Goal: Participate in discussion: Engage in conversation with other users on a specific topic

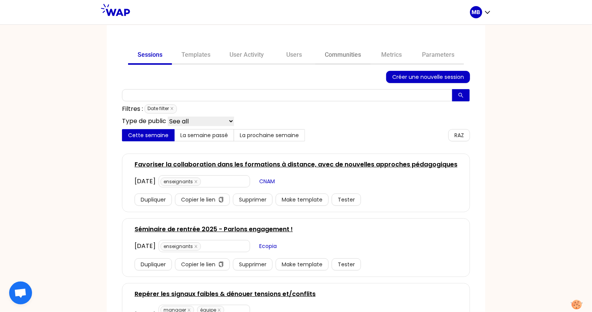
click at [329, 56] on link "Communities" at bounding box center [342, 56] width 55 height 18
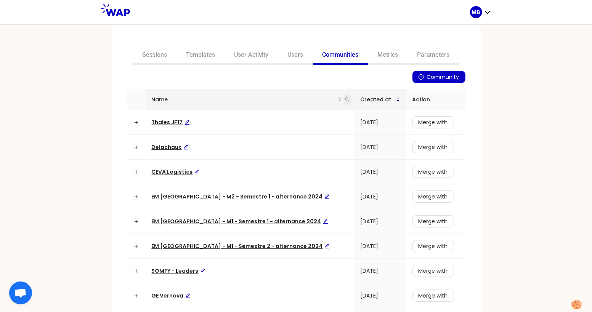
click at [345, 99] on icon "search" at bounding box center [347, 99] width 5 height 5
type input "[PERSON_NAME]"
click at [284, 132] on span "Search" at bounding box center [285, 129] width 19 height 8
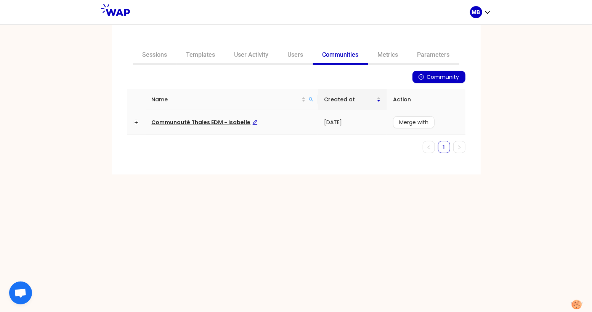
click at [218, 123] on span "Communauté Thales EDM - Isabelle" at bounding box center [205, 123] width 106 height 8
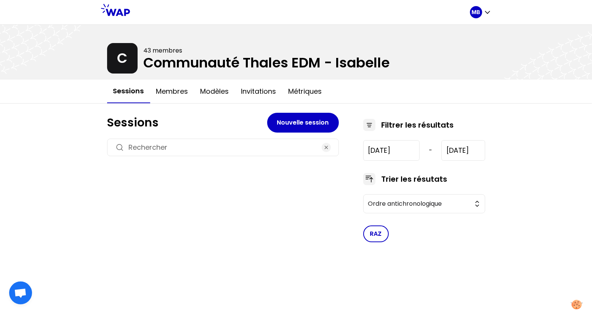
type input "[DATE]"
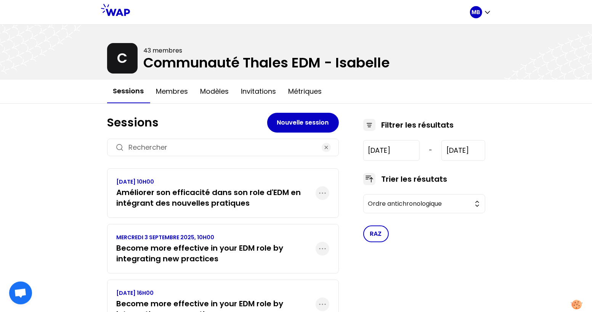
click at [234, 197] on h3 "Améliorer son efficacité dans son role d'EDM en intégrant des nouvelles pratiqu…" at bounding box center [216, 197] width 199 height 21
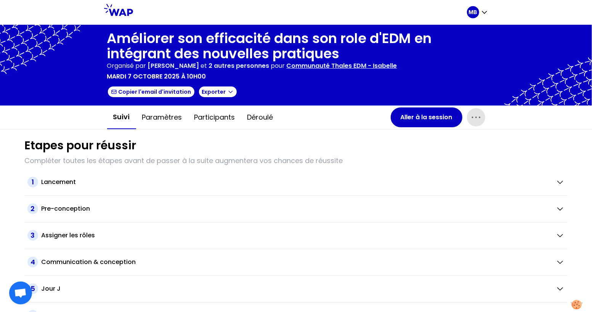
click at [477, 115] on icon "button" at bounding box center [476, 117] width 12 height 12
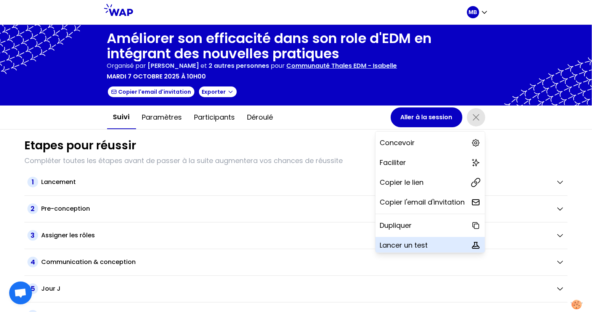
click at [403, 247] on p "Lancer un test" at bounding box center [404, 245] width 48 height 11
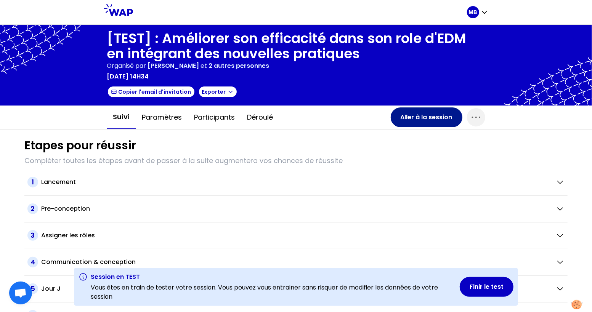
click at [411, 119] on button "Aller à la session" at bounding box center [427, 117] width 72 height 20
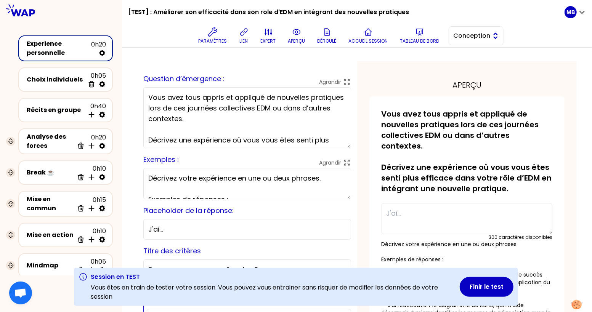
click at [467, 43] on button "Conception" at bounding box center [476, 35] width 55 height 19
click at [466, 65] on span "Facilitation" at bounding box center [480, 67] width 33 height 9
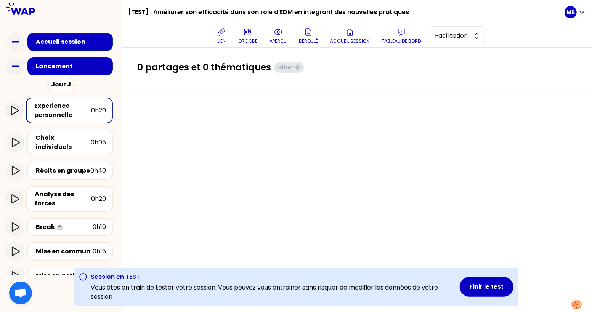
click at [54, 107] on div "Experience personnelle" at bounding box center [62, 110] width 57 height 18
click at [279, 36] on icon at bounding box center [278, 31] width 9 height 9
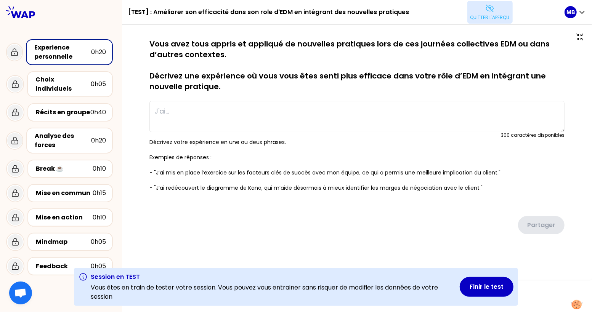
click at [479, 21] on button "Quitter l'aperçu" at bounding box center [489, 12] width 45 height 23
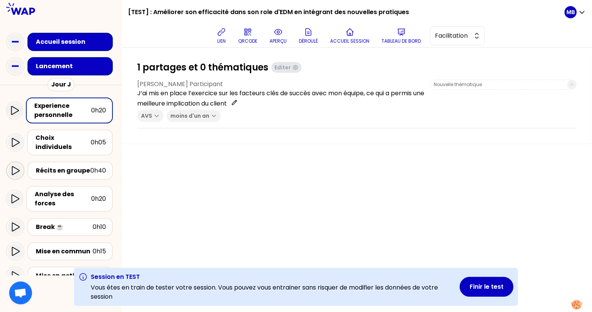
click at [16, 166] on icon at bounding box center [16, 170] width 8 height 9
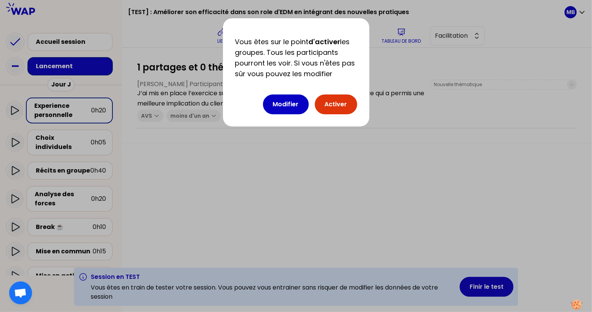
click at [329, 104] on button "Activer" at bounding box center [336, 105] width 42 height 20
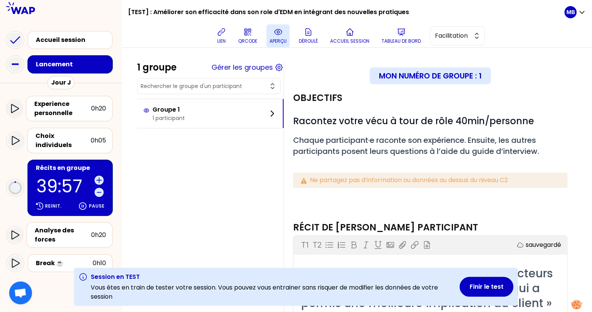
click at [276, 33] on icon at bounding box center [278, 31] width 9 height 9
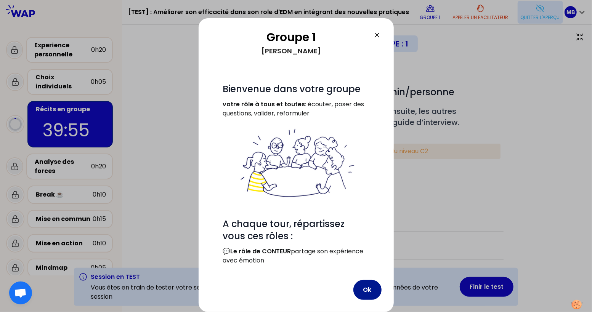
click at [361, 291] on button "Ok" at bounding box center [367, 290] width 28 height 20
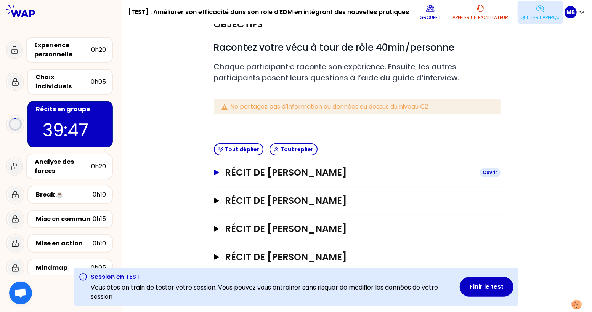
click at [260, 177] on h3 "Récit de [PERSON_NAME]" at bounding box center [349, 173] width 249 height 12
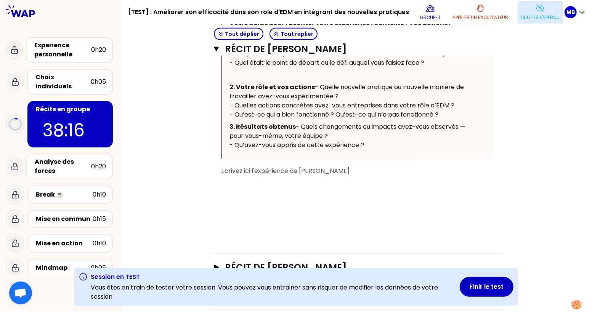
scroll to position [291, 0]
click at [546, 18] on p "Quitter l'aperçu" at bounding box center [540, 17] width 39 height 6
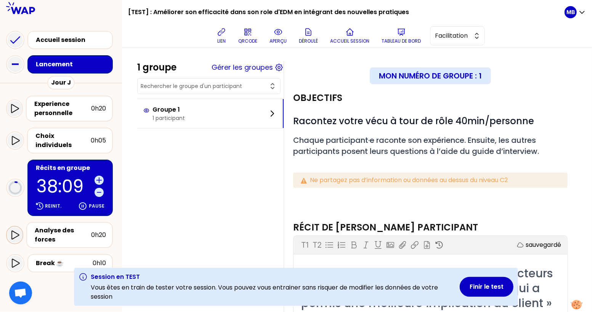
click at [15, 231] on icon at bounding box center [14, 235] width 9 height 9
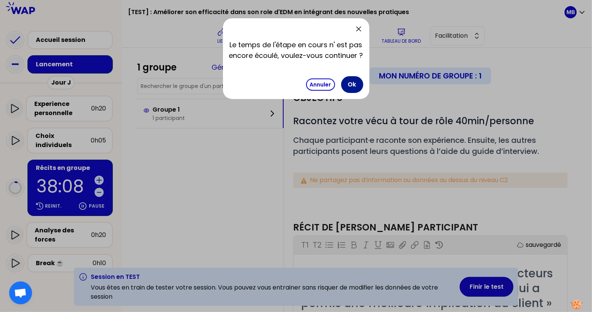
click at [348, 86] on button "Ok" at bounding box center [352, 84] width 22 height 17
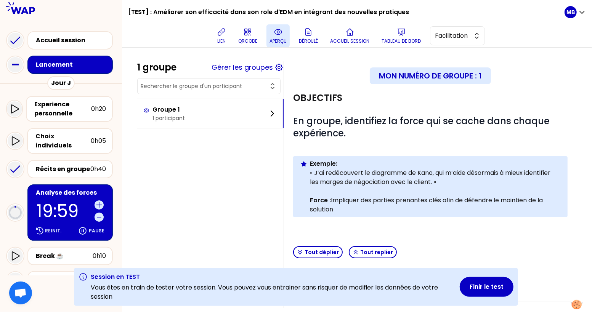
click at [273, 38] on p "aperçu" at bounding box center [277, 41] width 17 height 6
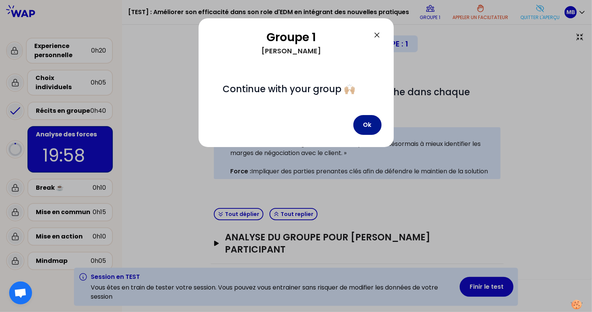
click at [366, 125] on button "Ok" at bounding box center [367, 125] width 28 height 20
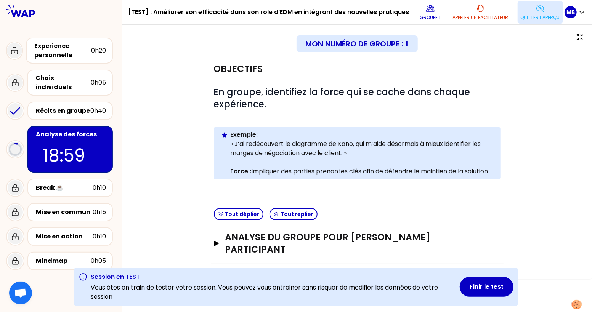
click at [527, 22] on button "Quitter l'aperçu" at bounding box center [540, 12] width 45 height 23
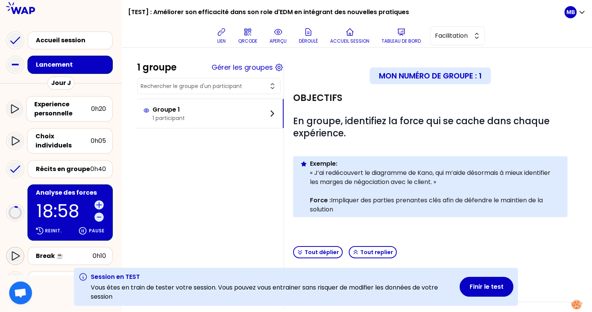
click at [13, 252] on icon at bounding box center [15, 256] width 9 height 9
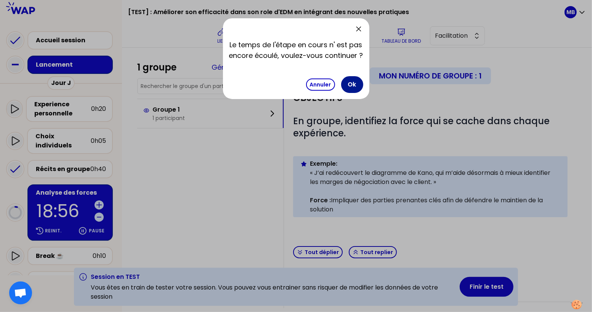
click at [353, 85] on button "Ok" at bounding box center [352, 84] width 22 height 17
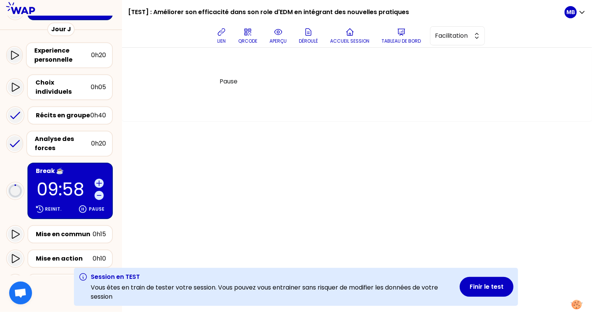
scroll to position [70, 0]
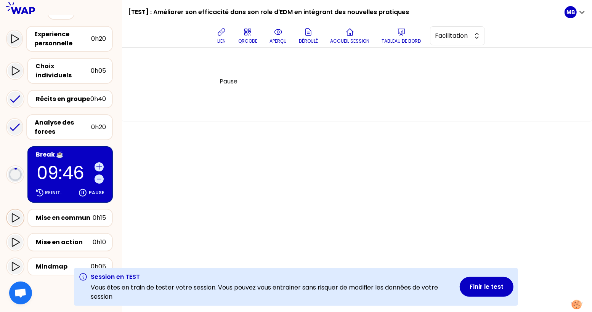
click at [16, 210] on div at bounding box center [15, 217] width 15 height 15
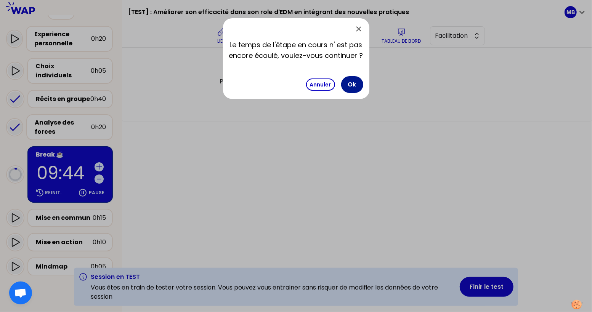
click at [353, 80] on button "Ok" at bounding box center [352, 84] width 22 height 17
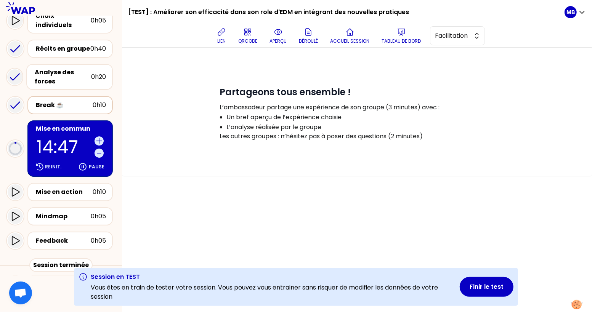
scroll to position [132, 0]
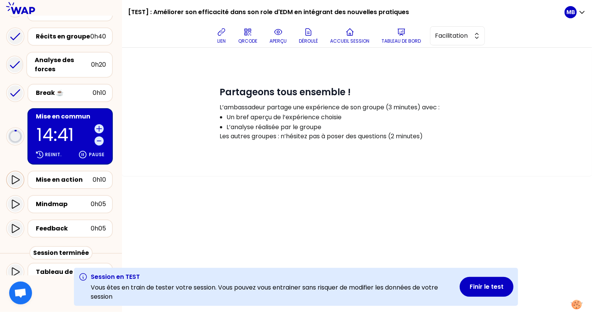
click at [20, 172] on div at bounding box center [15, 179] width 15 height 15
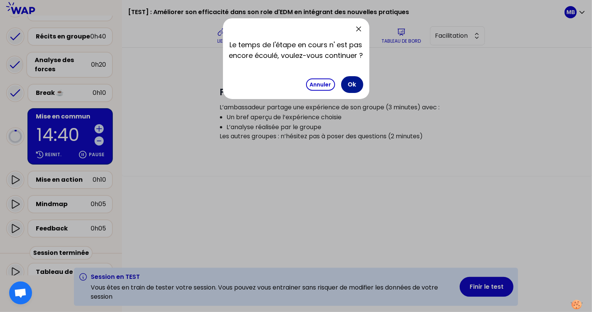
click at [354, 86] on button "Ok" at bounding box center [352, 84] width 22 height 17
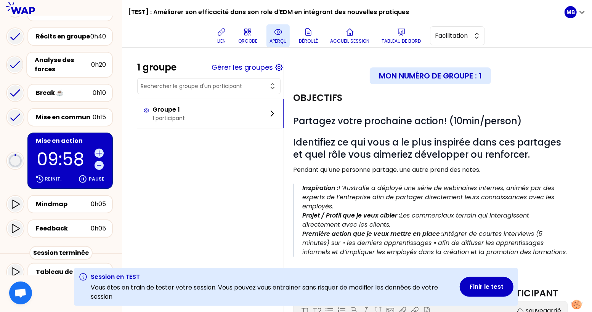
click at [281, 37] on button "aperçu" at bounding box center [277, 35] width 23 height 23
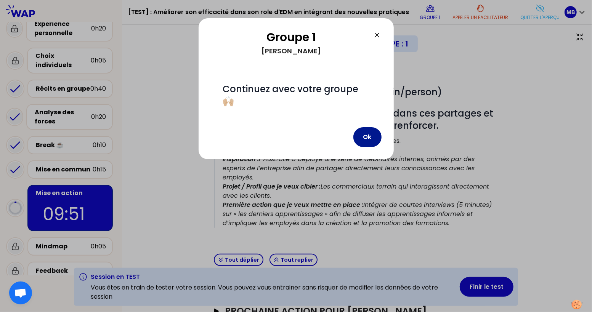
click at [361, 127] on button "Ok" at bounding box center [367, 137] width 28 height 20
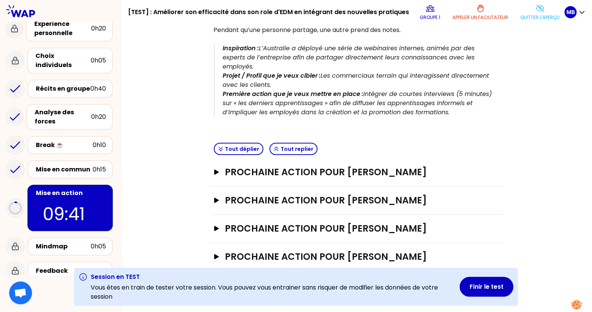
scroll to position [111, 0]
click at [374, 178] on div "Prochaine action pour [PERSON_NAME] Ouvrir" at bounding box center [357, 173] width 293 height 28
click at [360, 169] on h3 "Prochaine action pour [PERSON_NAME]" at bounding box center [349, 172] width 249 height 12
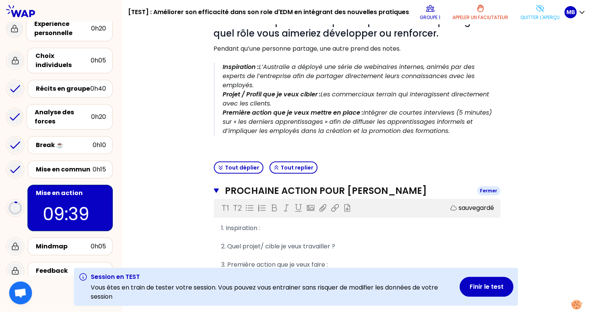
scroll to position [0, 0]
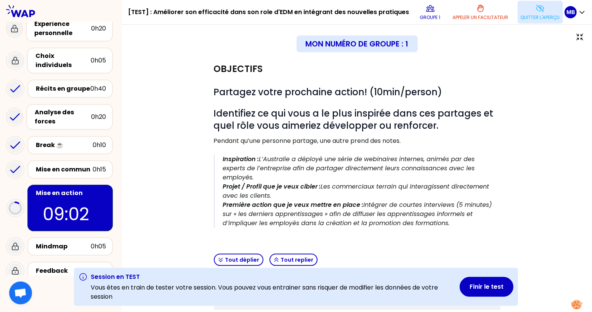
click at [545, 16] on p "Quitter l'aperçu" at bounding box center [540, 17] width 39 height 6
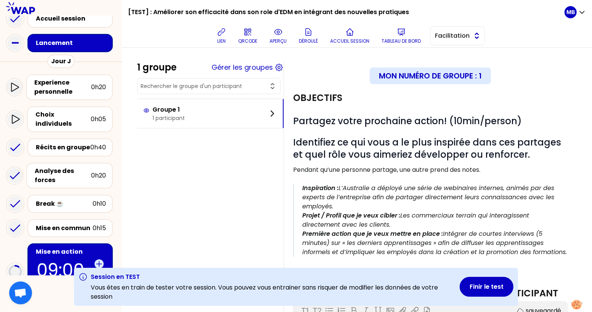
click at [448, 40] on span "Facilitation" at bounding box center [452, 35] width 34 height 9
click at [449, 55] on span "Conception" at bounding box center [462, 54] width 33 height 9
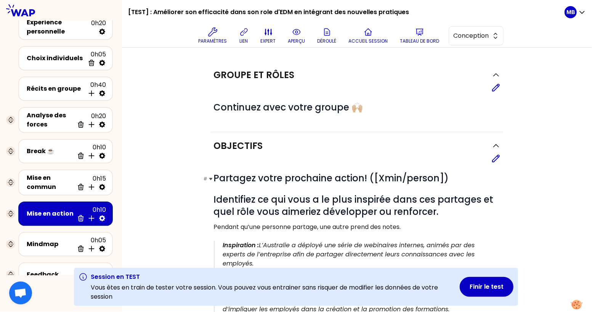
scroll to position [51, 0]
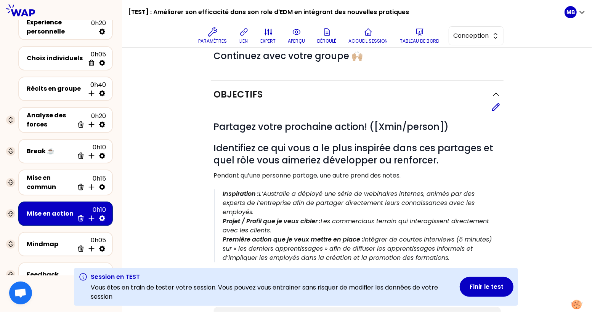
click at [498, 112] on div "# Partagez votre prochaine action! ([Xmin/person]) # Identifiez ce qui vous a l…" at bounding box center [357, 192] width 287 height 160
click at [495, 106] on icon at bounding box center [495, 107] width 9 height 9
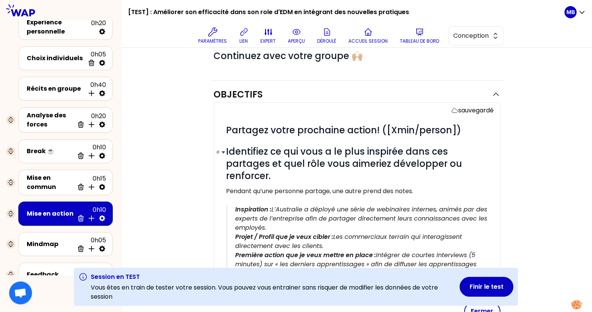
click at [396, 151] on span "Identifiez ce qui vous a le plus inspirée dans ces partages et quel rôle vous a…" at bounding box center [345, 163] width 238 height 37
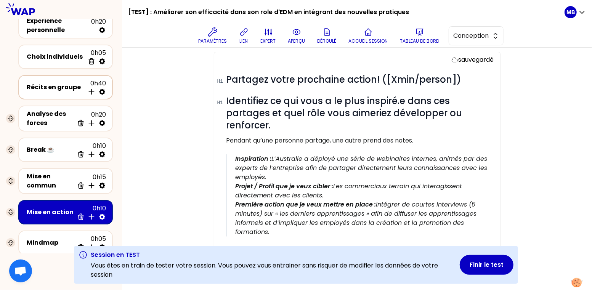
scroll to position [71, 0]
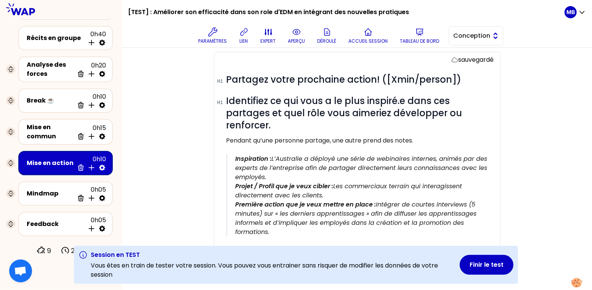
click at [470, 38] on span "Conception" at bounding box center [471, 35] width 34 height 9
click at [472, 68] on span "Facilitation" at bounding box center [480, 67] width 33 height 9
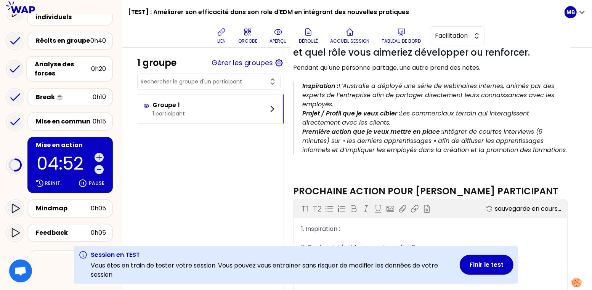
scroll to position [153, 0]
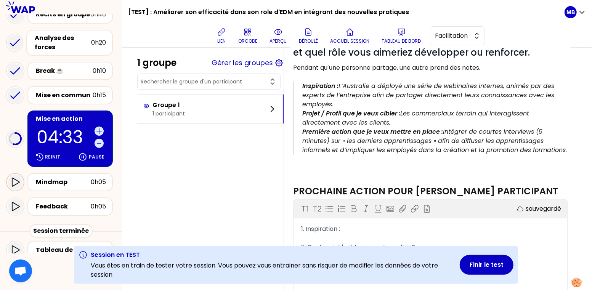
click at [13, 178] on icon at bounding box center [15, 182] width 9 height 9
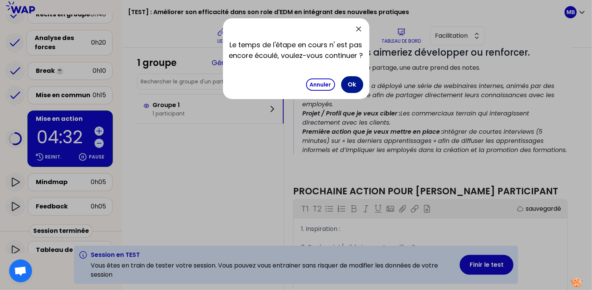
click at [344, 85] on button "Ok" at bounding box center [352, 84] width 22 height 17
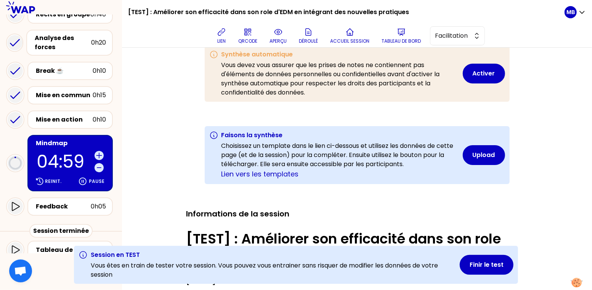
scroll to position [62, 0]
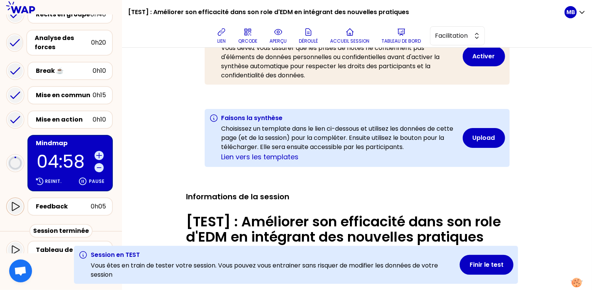
click at [19, 202] on icon at bounding box center [15, 206] width 9 height 9
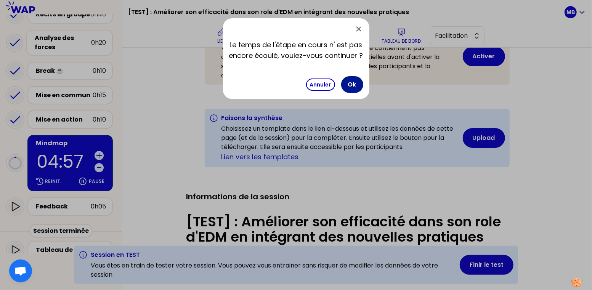
click at [351, 86] on button "Ok" at bounding box center [352, 84] width 22 height 17
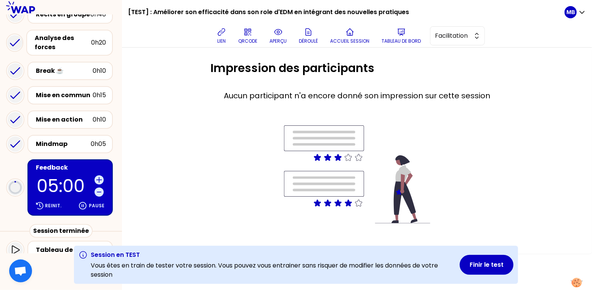
scroll to position [0, 0]
click at [276, 37] on button "aperçu" at bounding box center [277, 35] width 23 height 23
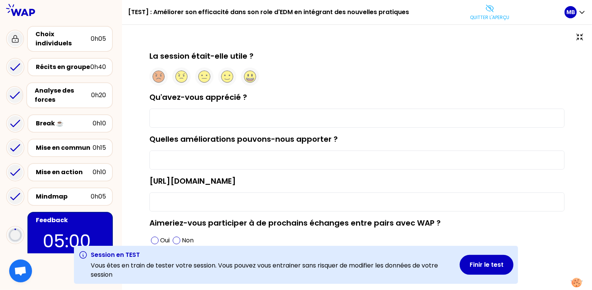
scroll to position [19, 0]
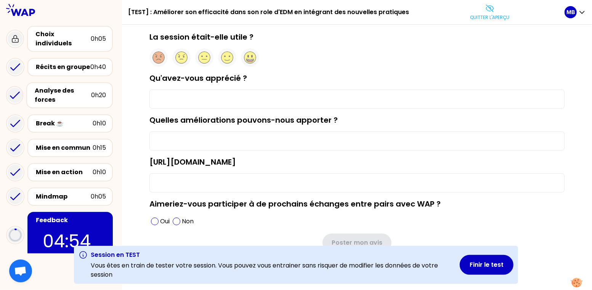
drag, startPoint x: 319, startPoint y: 159, endPoint x: 149, endPoint y: 162, distance: 170.0
click at [149, 162] on div "[URL][DOMAIN_NAME]" at bounding box center [356, 175] width 415 height 36
click at [474, 265] on button "Finir le test" at bounding box center [487, 265] width 54 height 20
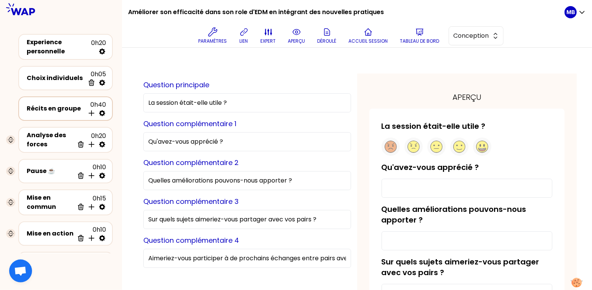
click at [100, 114] on icon at bounding box center [102, 113] width 6 height 6
select select "4"
select select "all"
select select "false"
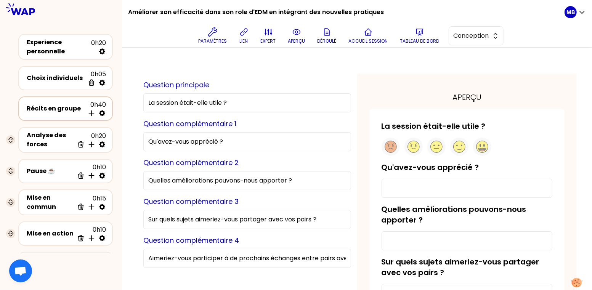
select select "Each"
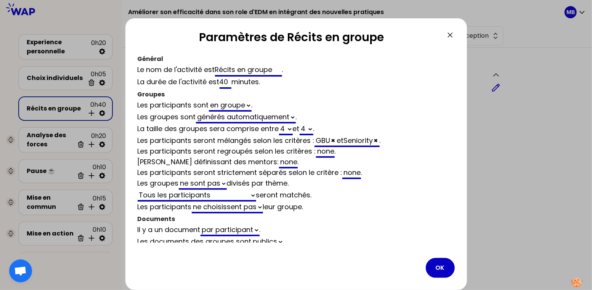
click at [331, 152] on div "none" at bounding box center [325, 151] width 19 height 11
click at [435, 263] on button "OK" at bounding box center [440, 268] width 29 height 20
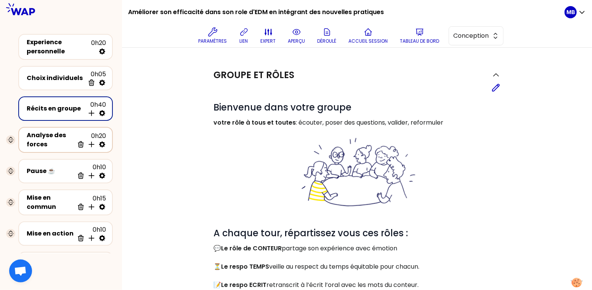
click at [102, 145] on icon at bounding box center [102, 144] width 6 height 6
select select "same_as"
select select "false"
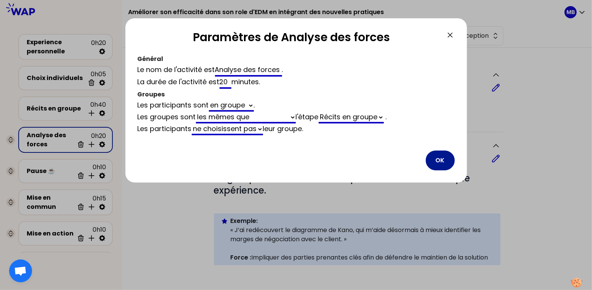
click at [439, 162] on button "OK" at bounding box center [440, 161] width 29 height 20
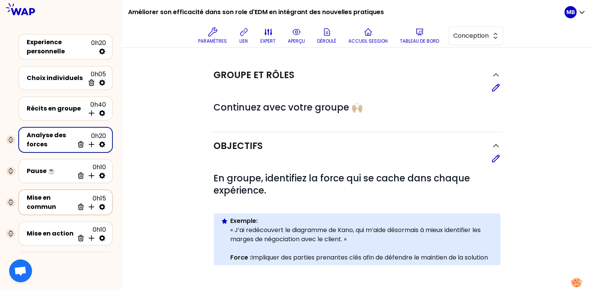
click at [104, 206] on icon at bounding box center [102, 207] width 6 height 6
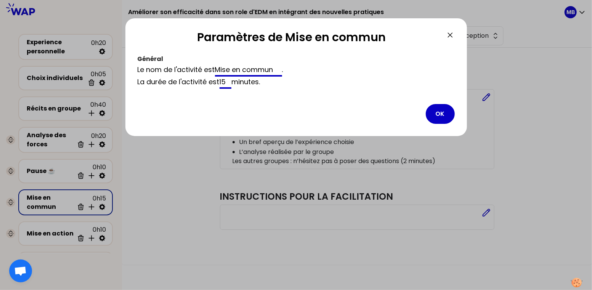
click at [435, 112] on button "OK" at bounding box center [440, 114] width 29 height 20
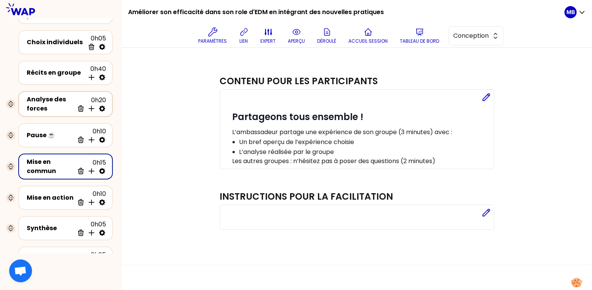
scroll to position [71, 0]
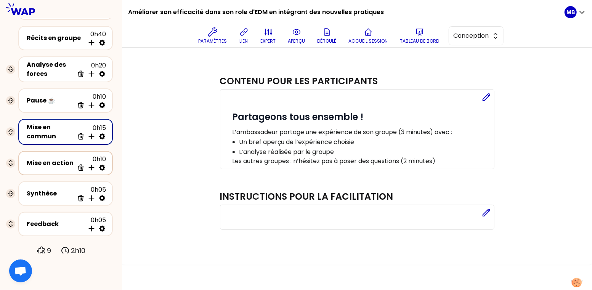
click at [104, 166] on icon at bounding box center [102, 168] width 6 height 6
select select "same_as"
select select "share"
select select "false"
select select "Each"
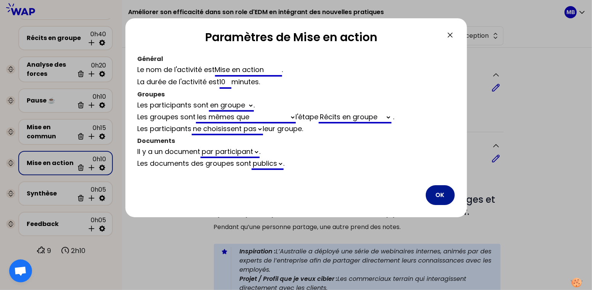
click at [440, 194] on button "OK" at bounding box center [440, 195] width 29 height 20
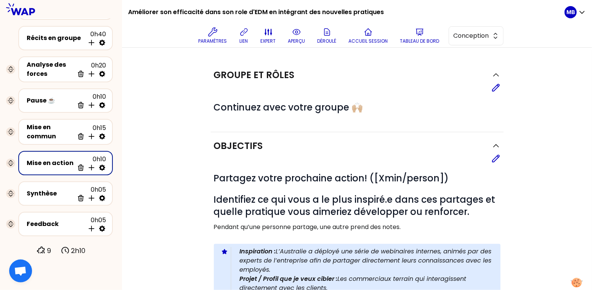
click at [104, 167] on icon at bounding box center [102, 168] width 6 height 6
select select "same_as"
select select "share"
select select "false"
select select "Each"
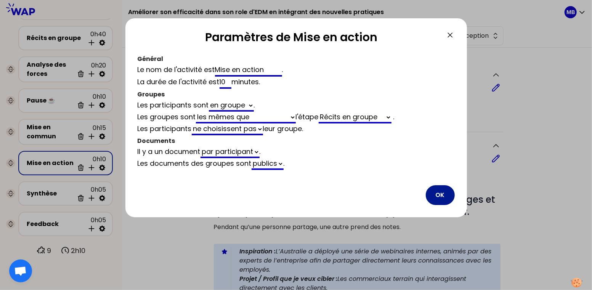
click at [427, 191] on button "OK" at bounding box center [440, 195] width 29 height 20
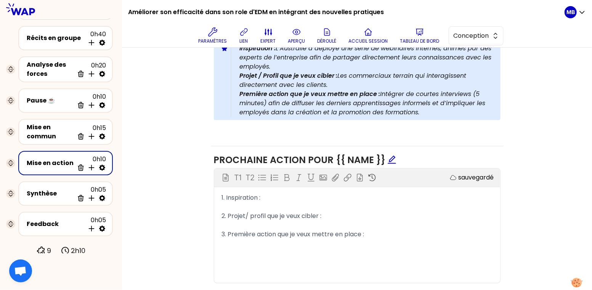
scroll to position [224, 0]
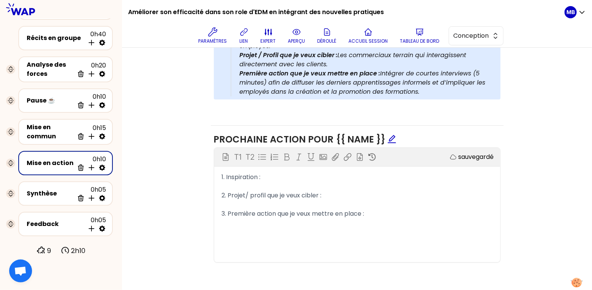
click at [104, 165] on icon at bounding box center [102, 168] width 6 height 6
select select "same_as"
select select "share"
select select "false"
select select "Each"
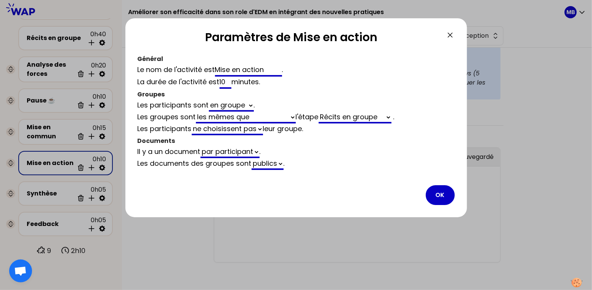
drag, startPoint x: 228, startPoint y: 83, endPoint x: 194, endPoint y: 83, distance: 34.3
click at [195, 83] on div "La durée de l'activité est 10 minutes ." at bounding box center [296, 83] width 317 height 12
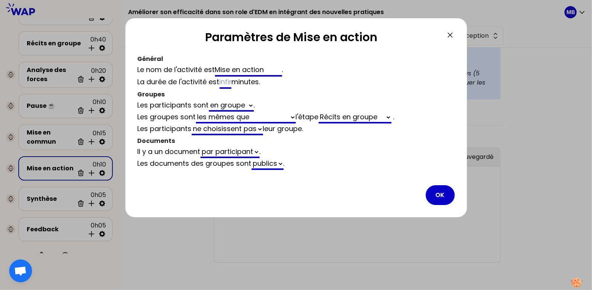
select select "same_as"
select select "share"
select select "false"
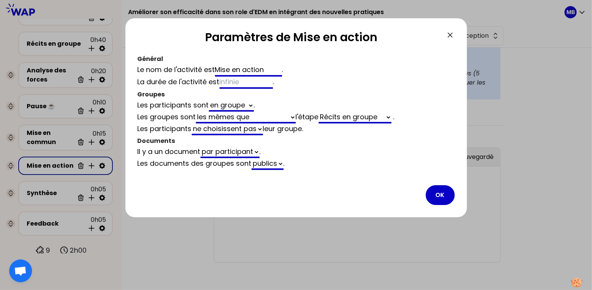
type input "2"
select select "same_as"
select select "share"
select select "false"
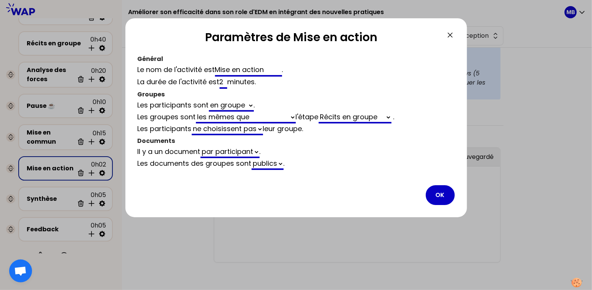
scroll to position [71, 0]
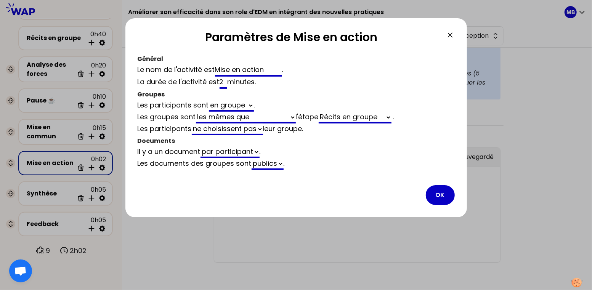
type input "20"
select select "same_as"
select select "share"
select select "false"
type input "20"
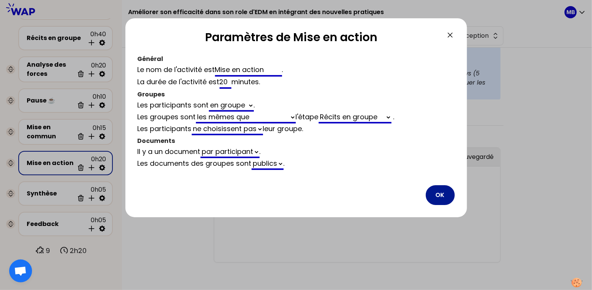
click at [433, 189] on button "OK" at bounding box center [440, 195] width 29 height 20
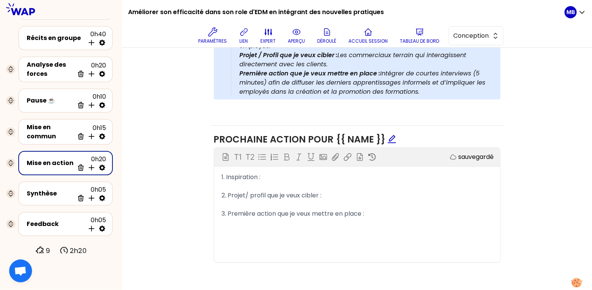
click at [103, 165] on icon at bounding box center [102, 168] width 6 height 6
select select "same_as"
select select "share"
select select "false"
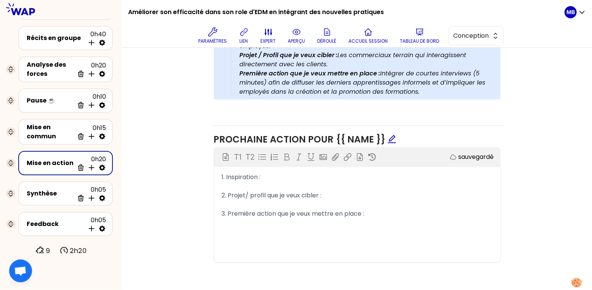
select select "Each"
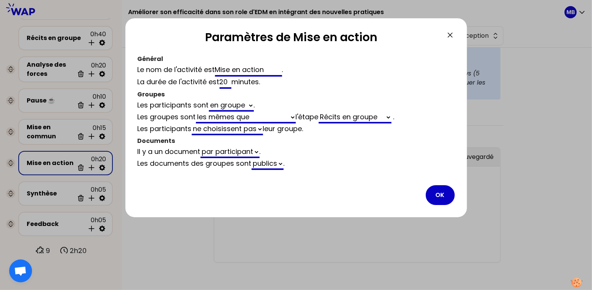
drag, startPoint x: 228, startPoint y: 84, endPoint x: 190, endPoint y: 84, distance: 37.7
click at [191, 84] on div "La durée de l'activité est 20 minutes ." at bounding box center [296, 83] width 317 height 12
type input "2"
select select "same_as"
select select "share"
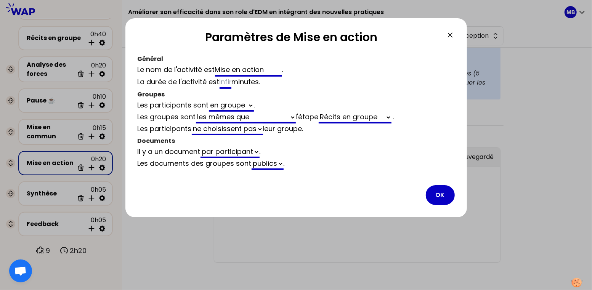
select select "false"
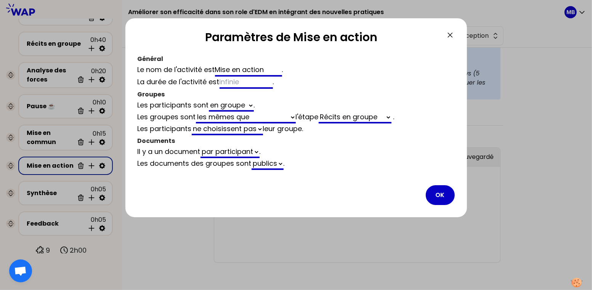
type input "1"
select select "same_as"
select select "share"
select select "false"
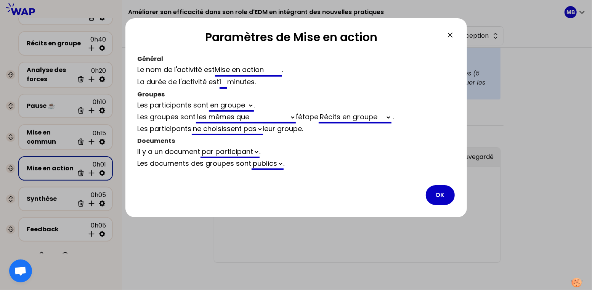
scroll to position [71, 0]
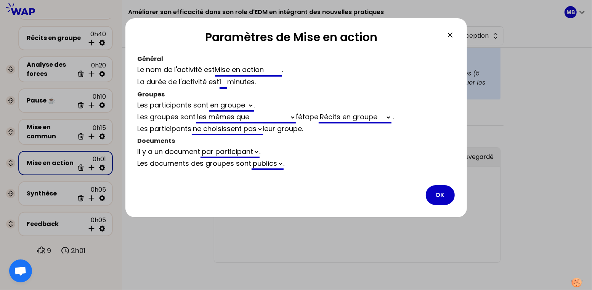
type input "15"
select select "same_as"
select select "share"
select select "false"
type input "15"
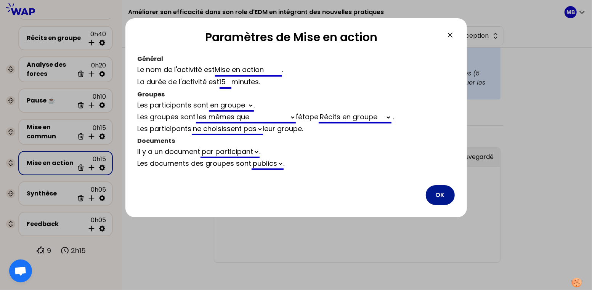
click at [446, 192] on button "OK" at bounding box center [440, 195] width 29 height 20
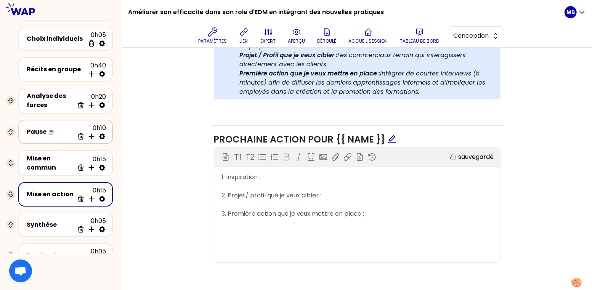
scroll to position [63, 0]
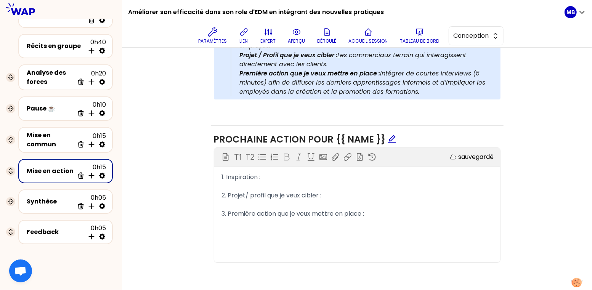
click at [102, 174] on icon at bounding box center [102, 176] width 8 height 8
select select "same_as"
select select "share"
select select "false"
select select "Each"
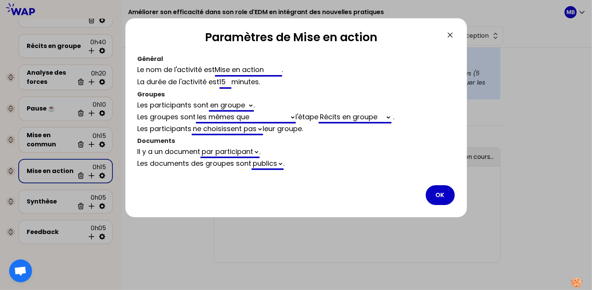
scroll to position [224, 0]
click at [440, 194] on button "OK" at bounding box center [440, 195] width 29 height 20
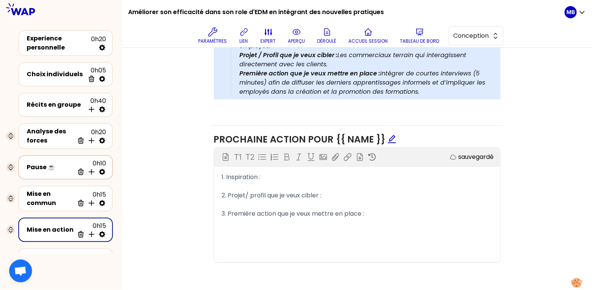
scroll to position [0, 0]
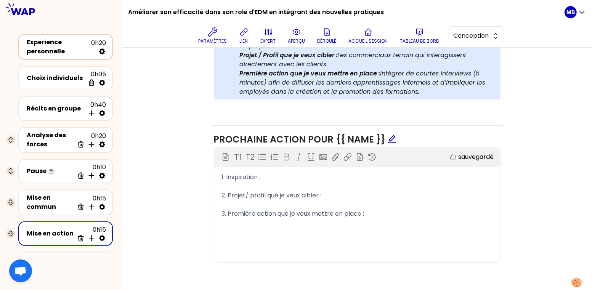
click at [67, 50] on div "Experience personnelle" at bounding box center [59, 47] width 64 height 18
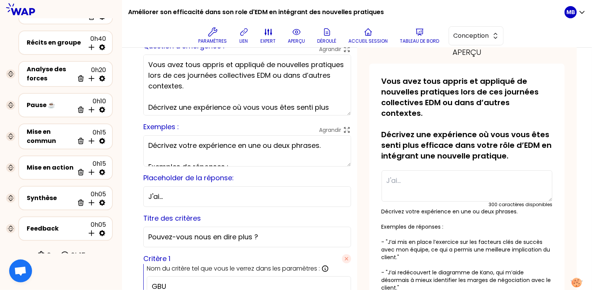
scroll to position [141, 0]
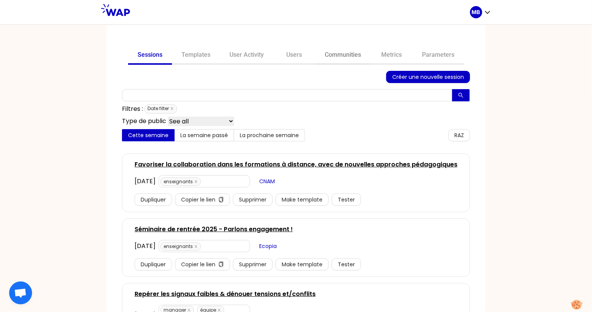
click at [351, 56] on link "Communities" at bounding box center [342, 56] width 55 height 18
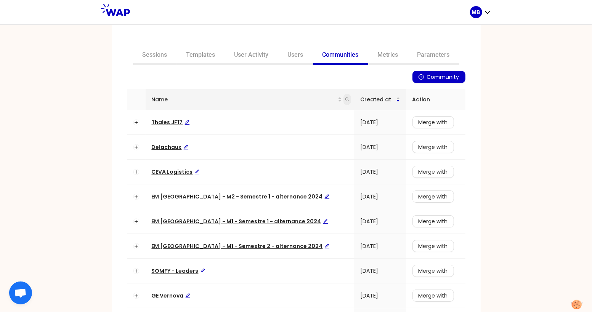
click at [345, 100] on icon "search" at bounding box center [347, 99] width 5 height 5
type input "[PERSON_NAME]"
click at [276, 130] on span "Search" at bounding box center [285, 129] width 19 height 8
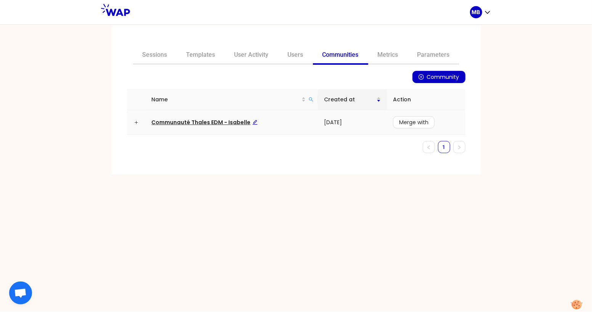
click at [233, 124] on span "Communauté Thales EDM - Isabelle" at bounding box center [205, 123] width 106 height 8
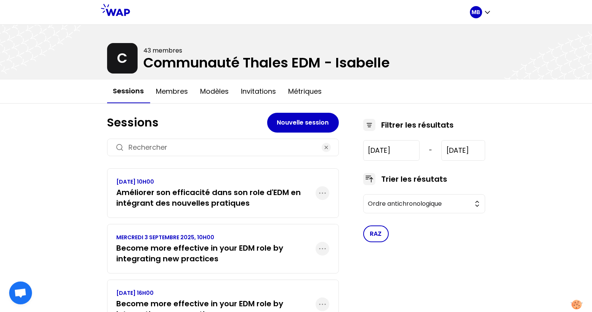
click at [224, 189] on h3 "Améliorer son efficacité dans son role d'EDM en intégrant des nouvelles pratiqu…" at bounding box center [216, 197] width 199 height 21
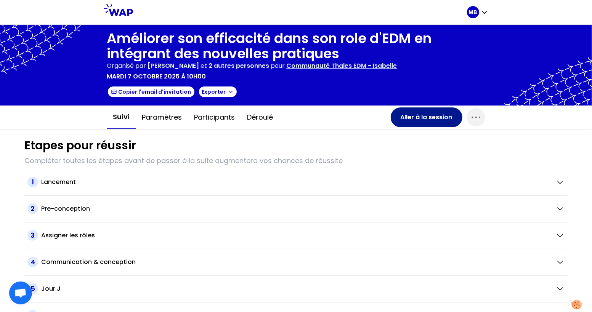
click at [438, 123] on button "Aller à la session" at bounding box center [427, 117] width 72 height 20
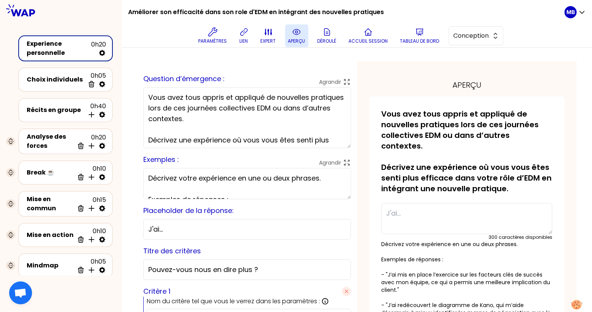
click at [292, 32] on icon at bounding box center [296, 31] width 9 height 9
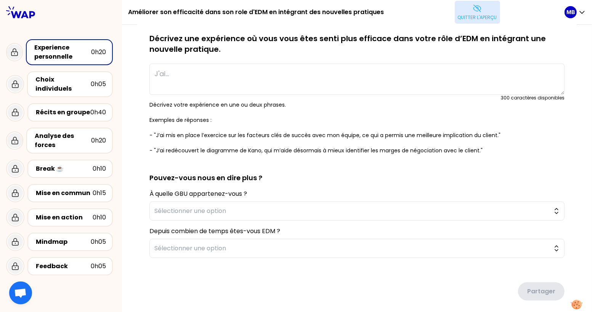
scroll to position [39, 0]
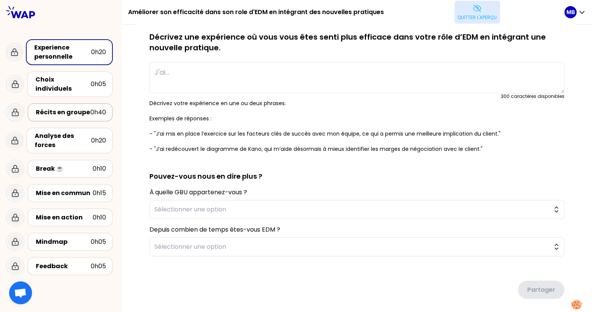
click at [58, 107] on div "Récits en groupe 0h40" at bounding box center [70, 112] width 72 height 11
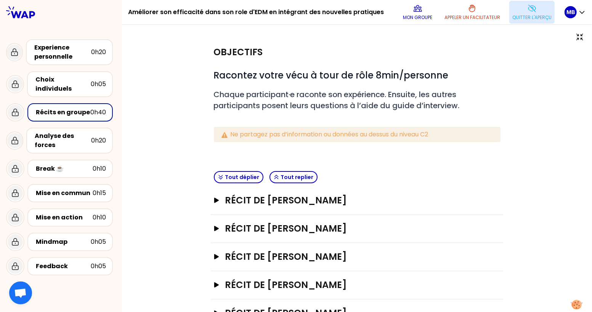
click at [524, 15] on p "Quitter l'aperçu" at bounding box center [531, 17] width 39 height 6
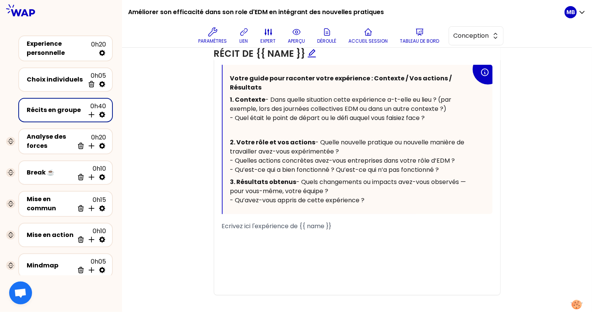
scroll to position [497, 0]
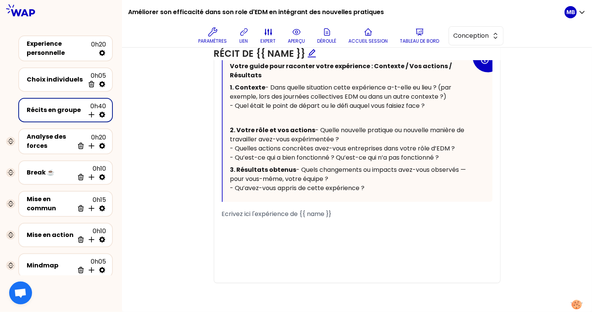
click at [395, 175] on p "3. Résultats obtenus - Quels changements ou impacts avez-vous observés — pour v…" at bounding box center [350, 179] width 241 height 30
click at [404, 171] on span "- Quels changements ou impacts avez-vous observés — pour vous-même, votre équip…" at bounding box center [348, 178] width 237 height 27
click at [275, 181] on p "3. Résultats obtenus - Quels changements ou impacts avez-vous observés (pour vo…" at bounding box center [350, 179] width 241 height 30
click at [447, 164] on p "2. Votre rôle et vos actions - Quelle nouvelle pratique ou nouvelle manière de …" at bounding box center [350, 144] width 241 height 40
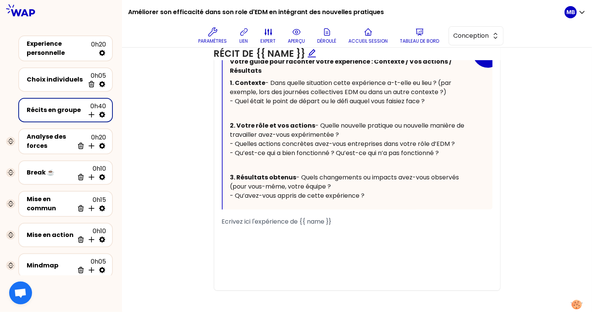
click at [238, 202] on p "3. Résultats obtenus - Quels changements ou impacts avez-vous observés (pour vo…" at bounding box center [350, 187] width 241 height 30
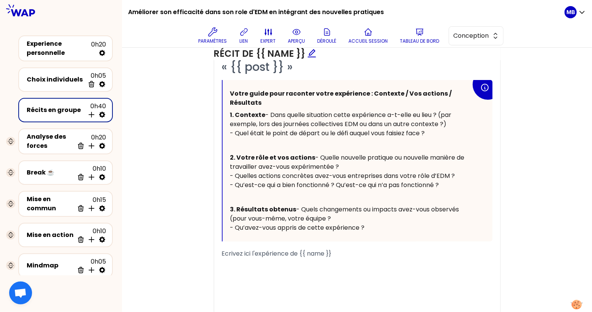
scroll to position [436, 0]
click at [245, 151] on p "﻿" at bounding box center [350, 145] width 241 height 12
click at [238, 203] on p "﻿" at bounding box center [350, 197] width 241 height 12
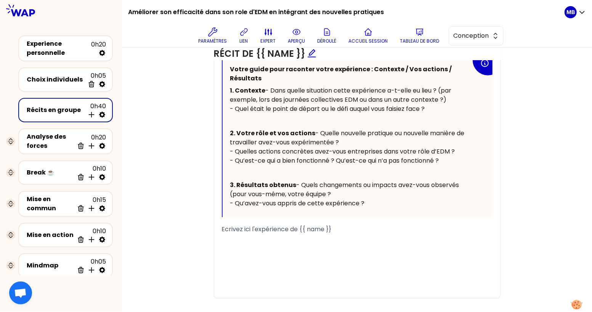
scroll to position [448, 0]
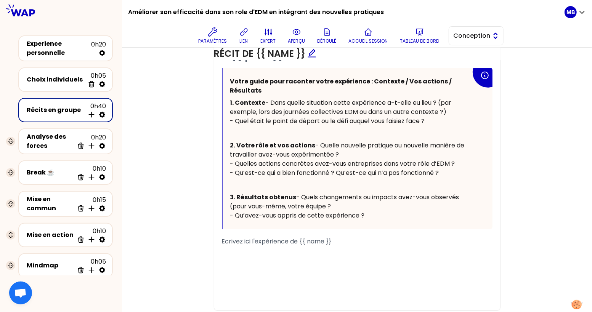
click at [465, 41] on button "Conception" at bounding box center [476, 35] width 55 height 19
click at [465, 67] on span "Facilitation" at bounding box center [480, 67] width 33 height 9
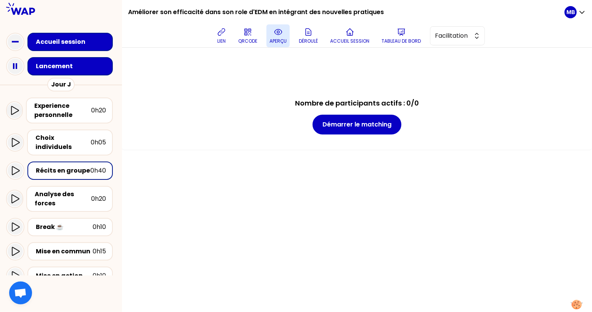
click at [277, 37] on button "aperçu" at bounding box center [277, 35] width 23 height 23
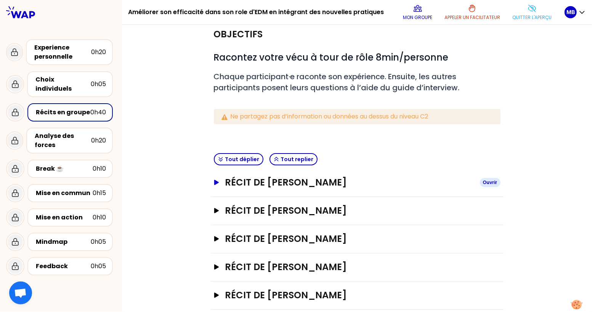
click at [279, 183] on h3 "Récit de [PERSON_NAME]" at bounding box center [349, 182] width 249 height 12
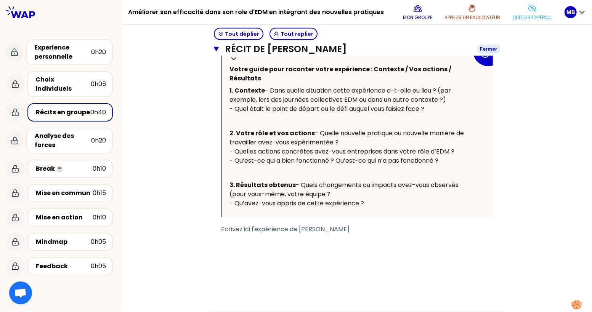
scroll to position [227, 0]
click at [517, 6] on button "Quitter l'aperçu" at bounding box center [531, 12] width 45 height 23
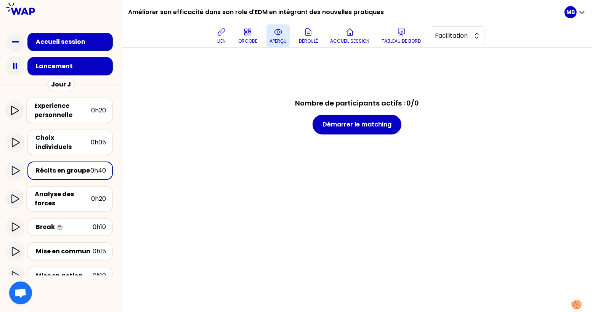
click at [275, 42] on p "aperçu" at bounding box center [277, 41] width 17 height 6
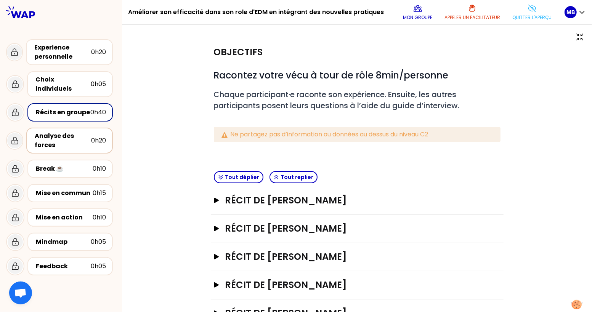
click at [67, 135] on div "Analyse des forces" at bounding box center [63, 141] width 56 height 18
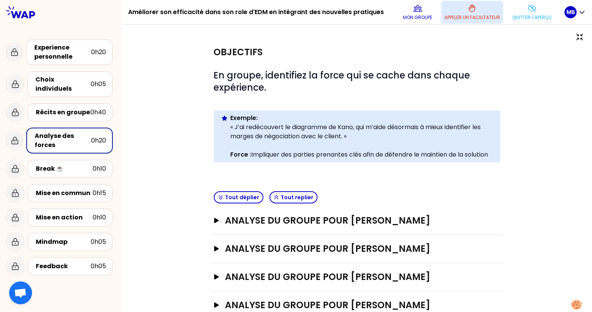
click at [459, 14] on p "Appeler un facilitateur" at bounding box center [472, 17] width 56 height 6
click at [414, 13] on button "Mon groupe" at bounding box center [417, 12] width 35 height 23
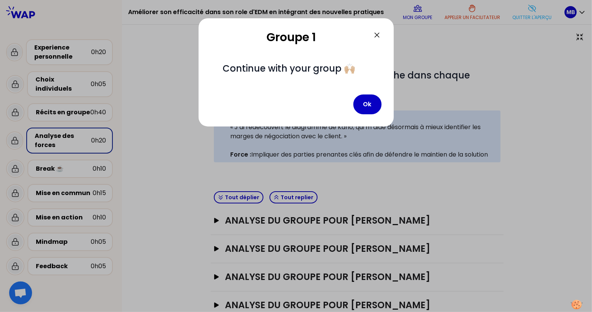
click at [524, 22] on div at bounding box center [296, 156] width 592 height 312
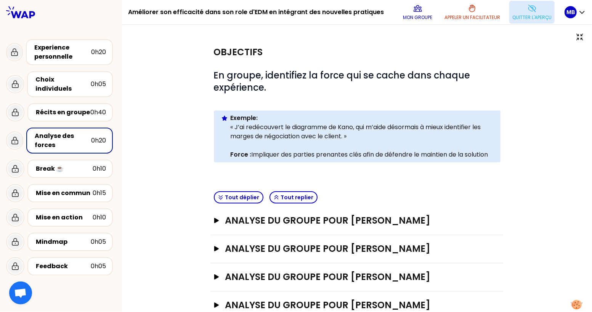
click at [525, 18] on p "Quitter l'aperçu" at bounding box center [531, 17] width 39 height 6
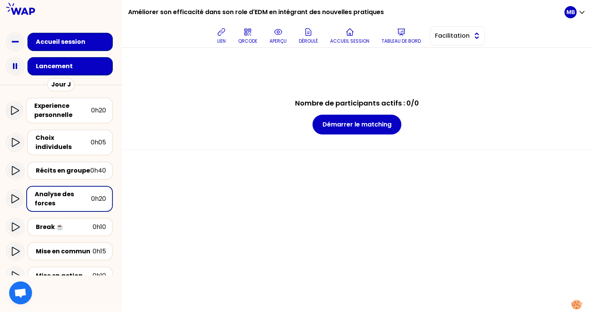
click at [443, 40] on span "Facilitation" at bounding box center [452, 35] width 34 height 9
click at [445, 56] on li "Conception" at bounding box center [457, 55] width 54 height 12
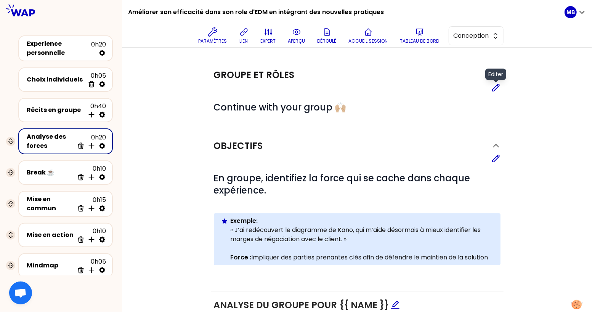
click at [493, 88] on icon at bounding box center [495, 87] width 7 height 7
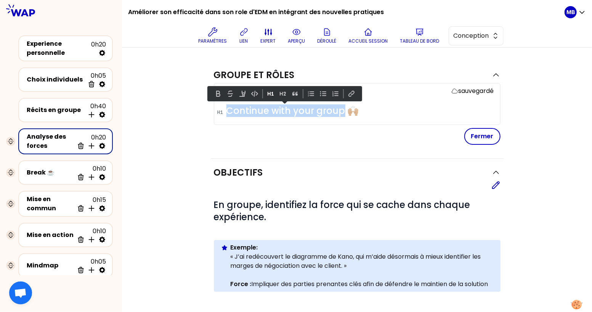
drag, startPoint x: 342, startPoint y: 113, endPoint x: 202, endPoint y: 113, distance: 140.6
click at [202, 113] on div "Groupe et rôles sauvegardé # Continue with your group 🙌🏼 Fermer Objectifs Edite…" at bounding box center [356, 265] width 439 height 408
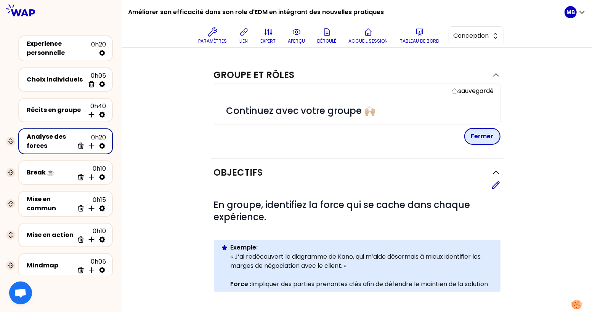
click at [474, 133] on button "Fermer" at bounding box center [482, 136] width 36 height 17
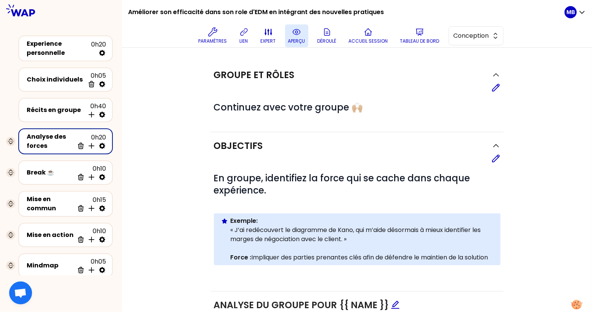
click at [295, 34] on icon at bounding box center [296, 31] width 9 height 9
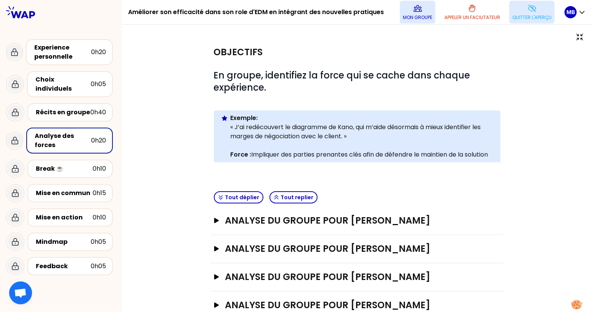
click at [407, 15] on p "Mon groupe" at bounding box center [417, 17] width 29 height 6
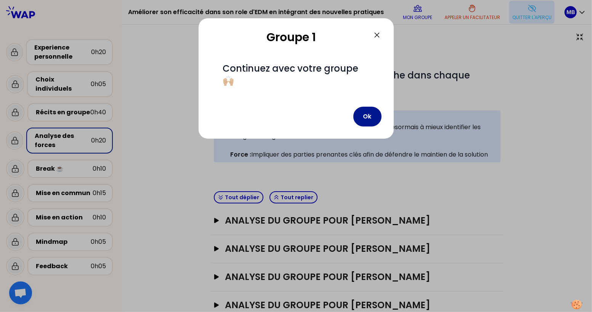
click at [377, 109] on button "Ok" at bounding box center [367, 117] width 28 height 20
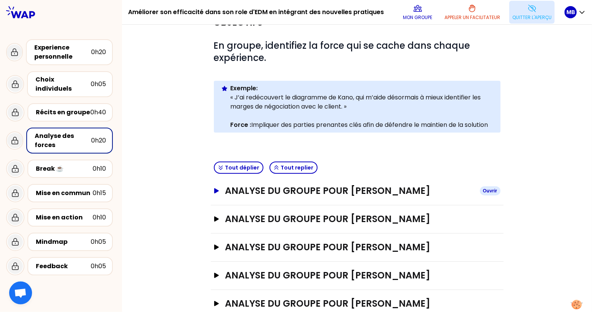
scroll to position [30, 0]
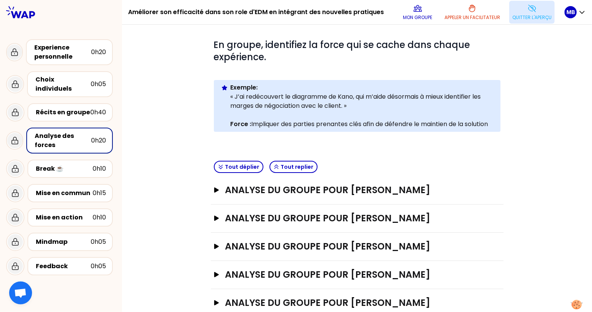
click at [358, 202] on div "Analyse du groupe pour [PERSON_NAME] Ouvrir" at bounding box center [357, 190] width 293 height 28
click at [352, 195] on h3 "Analyse du groupe pour [PERSON_NAME]" at bounding box center [349, 190] width 249 height 12
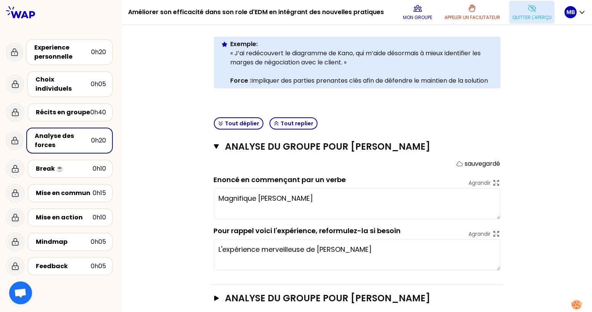
scroll to position [149, 0]
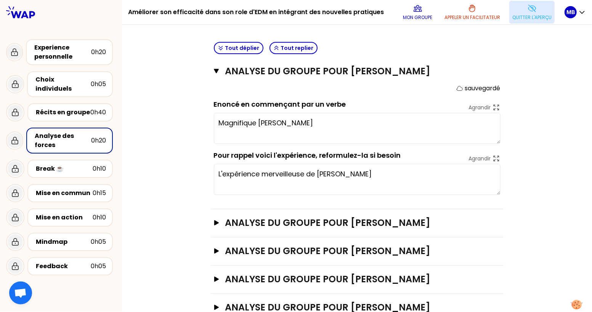
click at [254, 132] on textarea "Magnifique [PERSON_NAME]" at bounding box center [357, 128] width 287 height 31
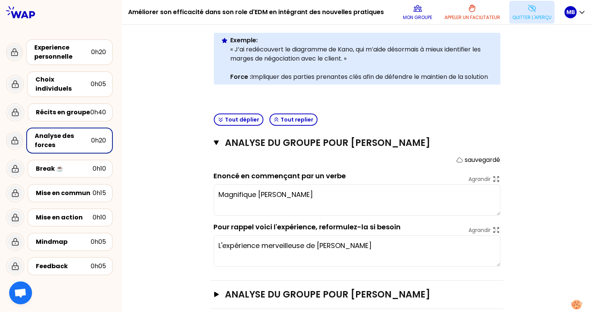
scroll to position [0, 0]
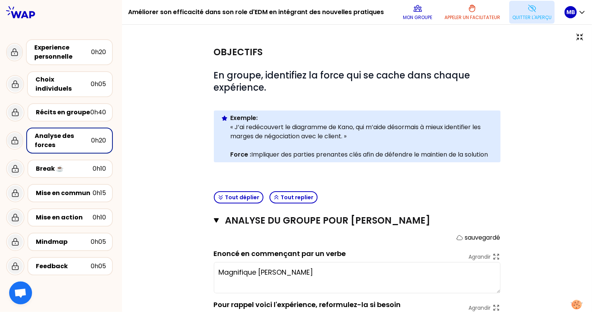
click at [514, 11] on button "Quitter l'aperçu" at bounding box center [531, 12] width 45 height 23
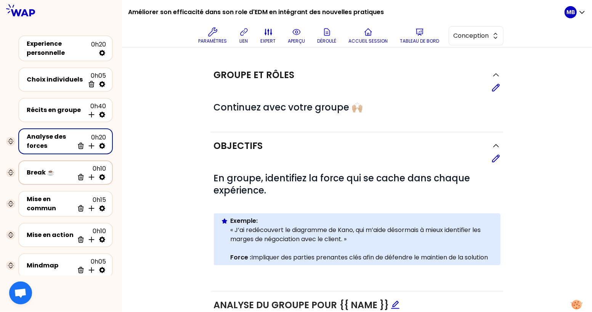
click at [103, 175] on icon at bounding box center [102, 177] width 6 height 6
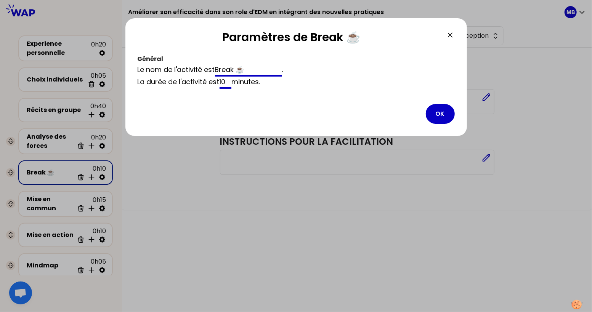
drag, startPoint x: 235, startPoint y: 69, endPoint x: 155, endPoint y: 68, distance: 80.4
click at [155, 68] on div "Le nom de l'activité est Break ☕️ ." at bounding box center [296, 70] width 317 height 12
type input "Pause ☕️"
click at [450, 116] on button "OK" at bounding box center [440, 114] width 29 height 20
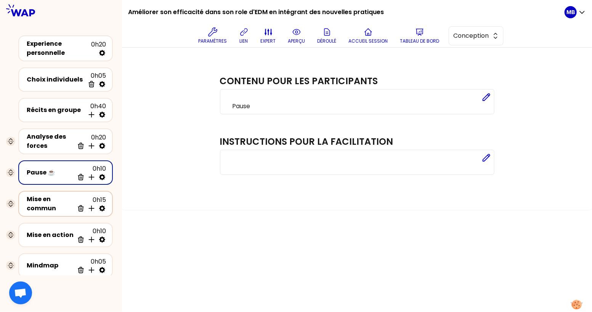
click at [49, 209] on div "Mise en commun" at bounding box center [50, 204] width 47 height 18
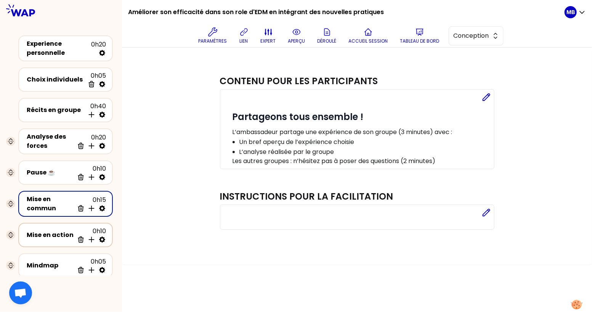
click at [66, 235] on div "Mise en action" at bounding box center [50, 235] width 47 height 9
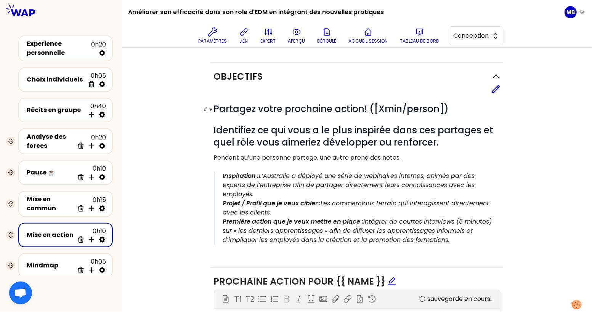
scroll to position [83, 0]
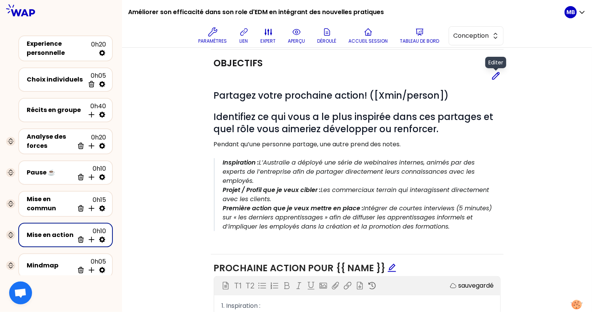
click at [496, 76] on icon at bounding box center [495, 75] width 7 height 7
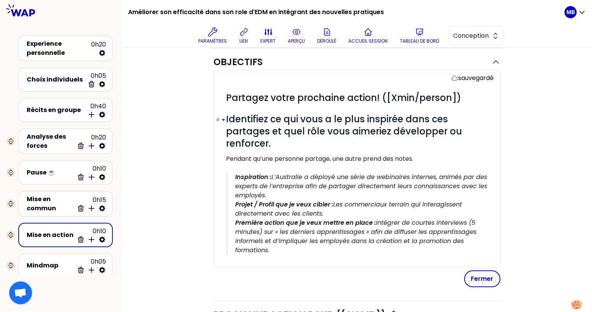
scroll to position [87, 0]
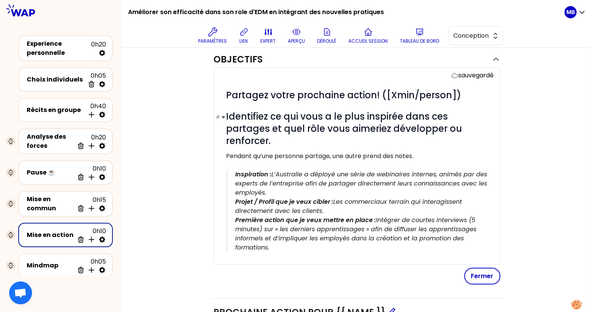
click at [398, 118] on span "Identifiez ce qui vous a le plus inspirée dans ces partages et quel rôle vous a…" at bounding box center [345, 128] width 238 height 37
click at [297, 144] on h1 "# Identifiez ce qui vous a le plus inspiré.e dans ces partages et quel rôle vou…" at bounding box center [360, 129] width 268 height 37
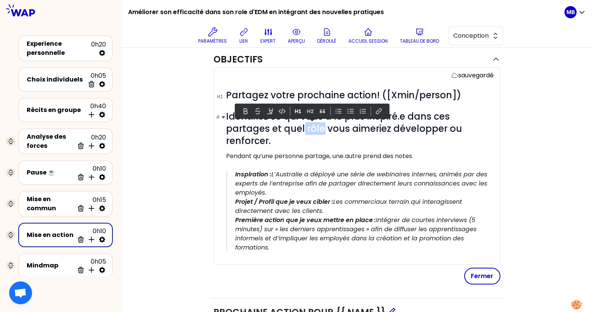
drag, startPoint x: 321, startPoint y: 127, endPoint x: 302, endPoint y: 128, distance: 18.7
click at [302, 128] on span "Identifiez ce qui vous a le plus inspiré.e dans ces partages et quel rôle vous …" at bounding box center [345, 128] width 238 height 37
click at [282, 149] on div "# Partagez votre prochaine action! ([Xmin/person]) # Identifiez ce qui vous a l…" at bounding box center [360, 175] width 268 height 172
drag, startPoint x: 324, startPoint y: 128, endPoint x: 301, endPoint y: 128, distance: 22.5
click at [301, 128] on span "Identifiez ce qui vous a le plus inspiré.e dans ces partages et quel rôle vous …" at bounding box center [345, 128] width 238 height 37
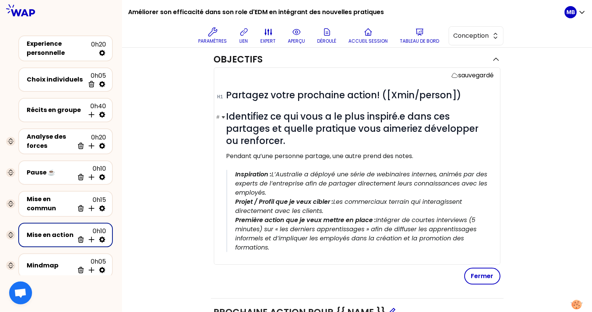
click at [291, 137] on h1 "# Identifiez ce qui vous a le plus inspiré.e dans ces partages et quelle pratiq…" at bounding box center [360, 129] width 268 height 37
click at [303, 34] on button "aperçu" at bounding box center [296, 35] width 23 height 23
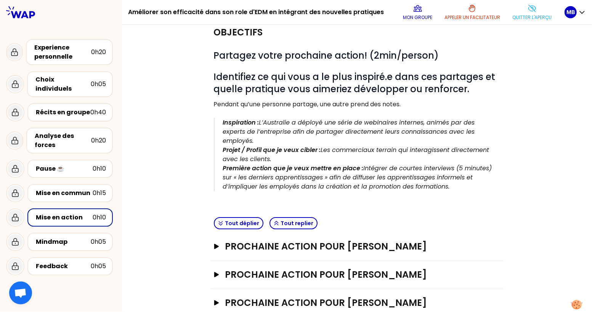
scroll to position [0, 0]
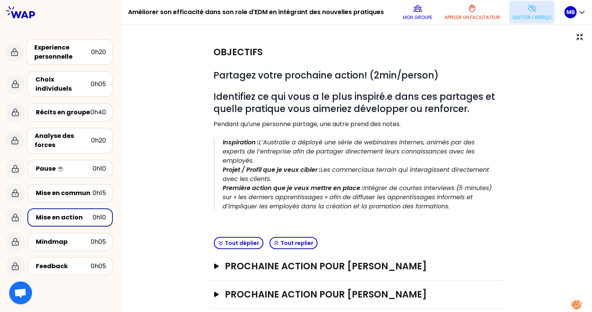
click at [521, 11] on button "Quitter l'aperçu" at bounding box center [531, 12] width 45 height 23
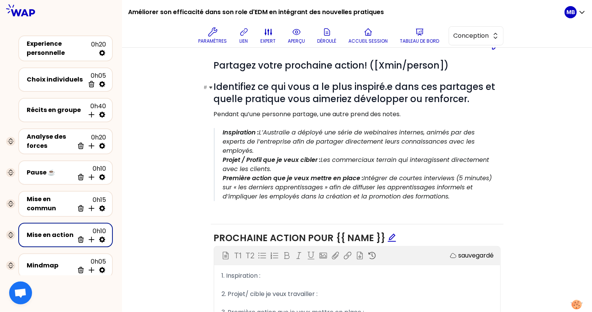
scroll to position [76, 0]
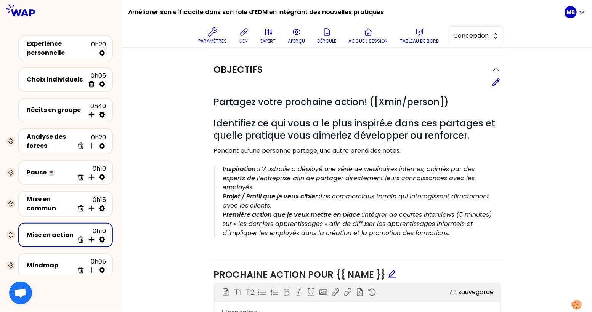
click at [495, 90] on div "# Partagez votre prochaine action! ([Xmin/person]) # Identifiez ce qui vous a l…" at bounding box center [357, 167] width 287 height 160
click at [495, 81] on icon at bounding box center [495, 82] width 7 height 7
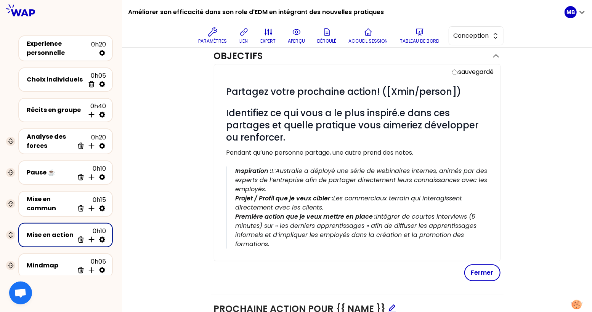
scroll to position [100, 0]
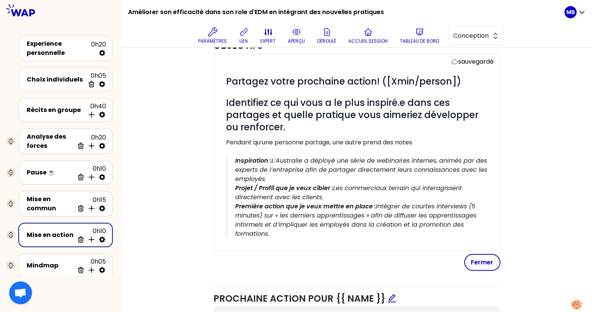
click at [424, 138] on p "Pendant qu’une personne partage, une autre prend des notes." at bounding box center [360, 142] width 268 height 9
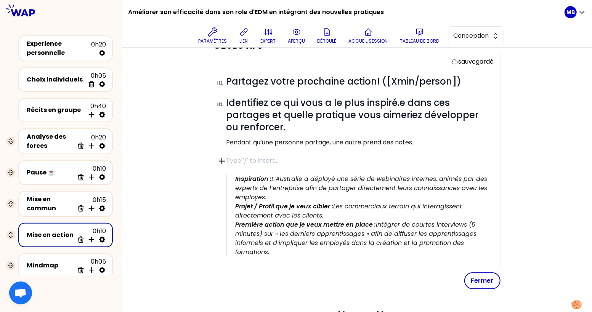
click at [221, 161] on icon "button" at bounding box center [221, 161] width 11 height 11
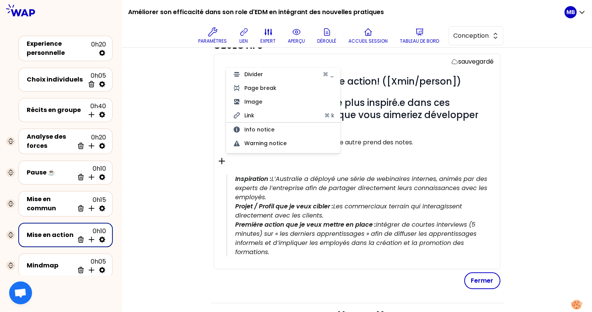
scroll to position [141, 0]
click at [255, 143] on button "Tip notice" at bounding box center [283, 144] width 114 height 14
select select "tip"
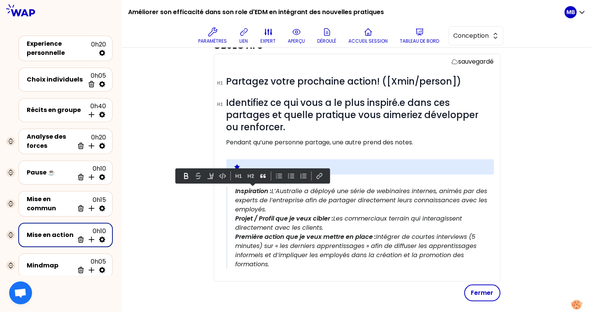
drag, startPoint x: 277, startPoint y: 259, endPoint x: 233, endPoint y: 191, distance: 81.0
click at [233, 191] on blockquote "Inspiration : L’Australie a déployé une série de webinaires internes, animés pa…" at bounding box center [360, 228] width 268 height 82
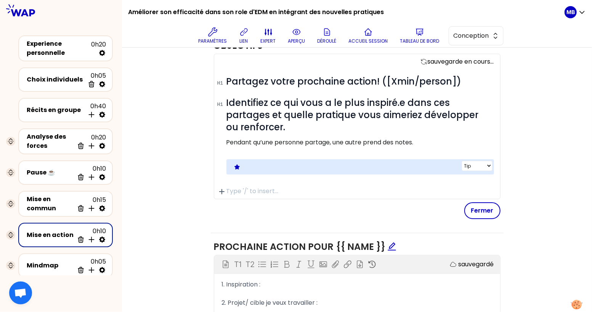
click at [260, 165] on p at bounding box center [365, 166] width 245 height 9
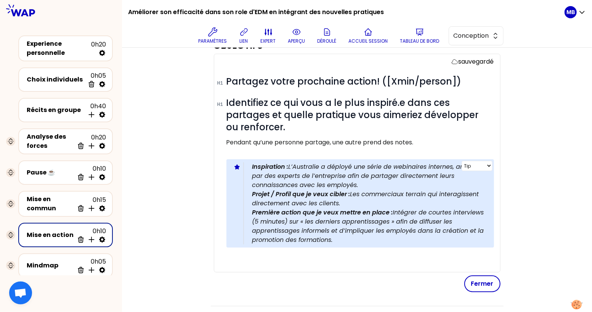
click at [249, 257] on p at bounding box center [360, 255] width 268 height 9
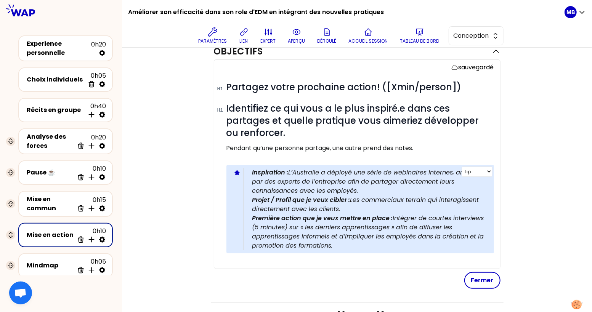
scroll to position [94, 0]
click at [261, 39] on p "expert" at bounding box center [268, 41] width 15 height 6
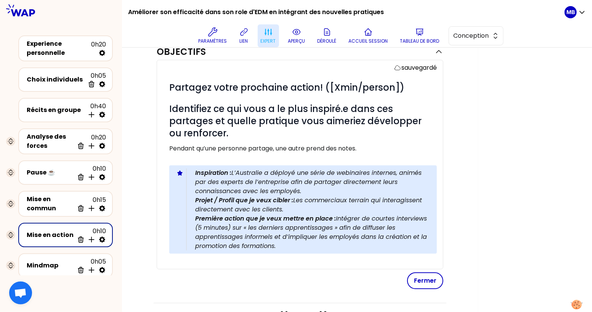
click at [264, 38] on p "expert" at bounding box center [268, 41] width 15 height 6
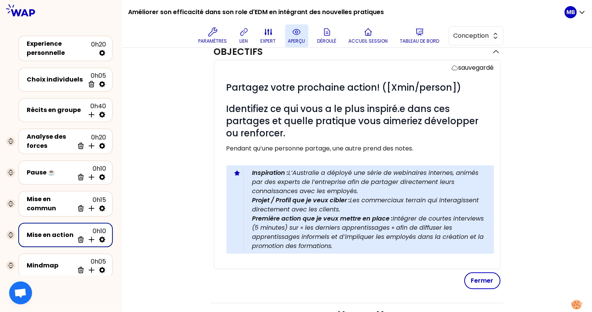
click at [293, 36] on icon at bounding box center [296, 31] width 9 height 9
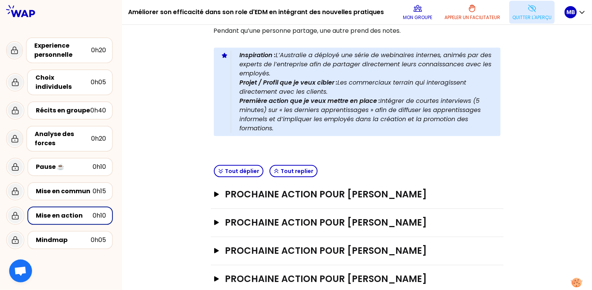
scroll to position [89, 0]
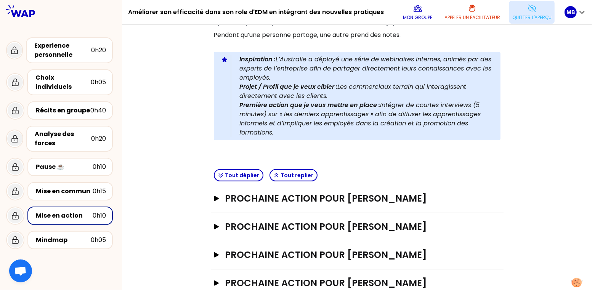
click at [529, 17] on p "Quitter l'aperçu" at bounding box center [531, 17] width 39 height 6
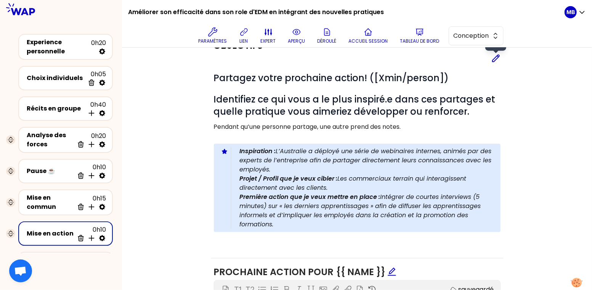
click at [496, 55] on icon at bounding box center [495, 58] width 9 height 9
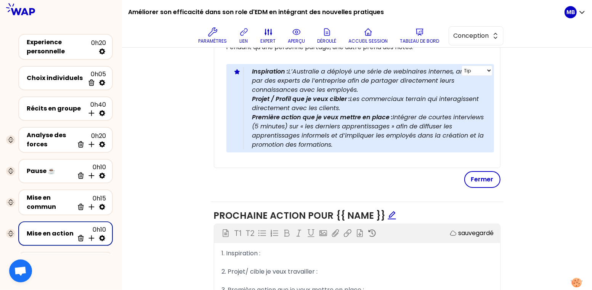
scroll to position [231, 0]
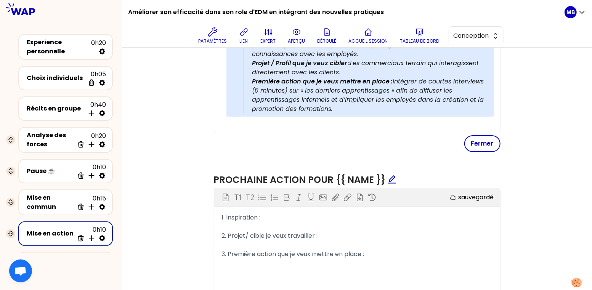
click at [341, 109] on p "Première action que je veux mettre en place : Intégrer de courtes interviews (5…" at bounding box center [370, 95] width 236 height 37
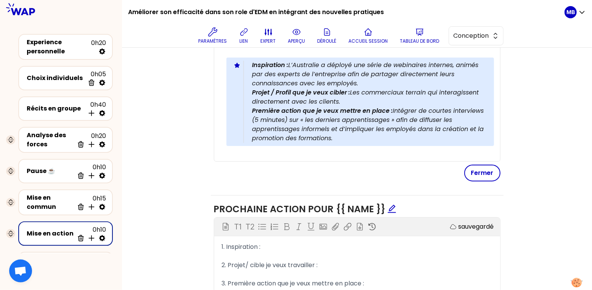
scroll to position [201, 0]
click at [462, 35] on span "Conception" at bounding box center [471, 35] width 34 height 9
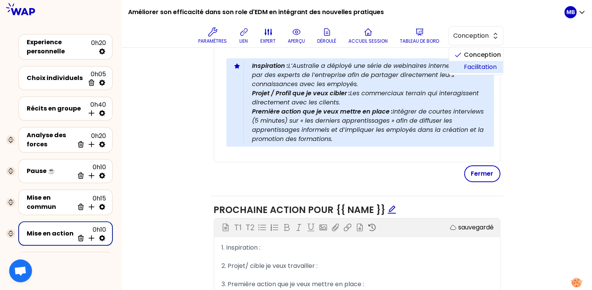
click at [465, 63] on span "Facilitation" at bounding box center [480, 67] width 33 height 9
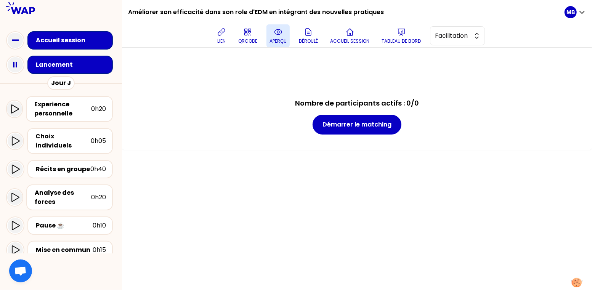
click at [270, 30] on button "aperçu" at bounding box center [277, 35] width 23 height 23
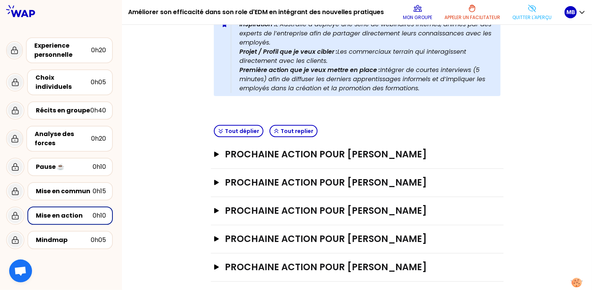
scroll to position [128, 0]
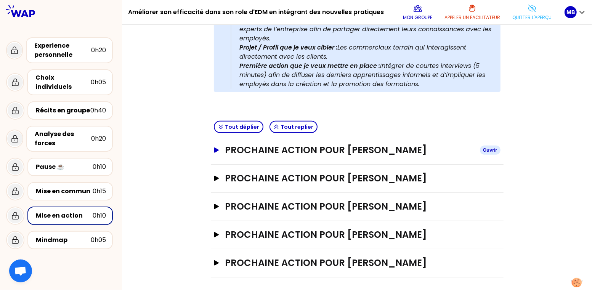
click at [294, 154] on h3 "Prochaine action pour [PERSON_NAME]" at bounding box center [349, 150] width 249 height 12
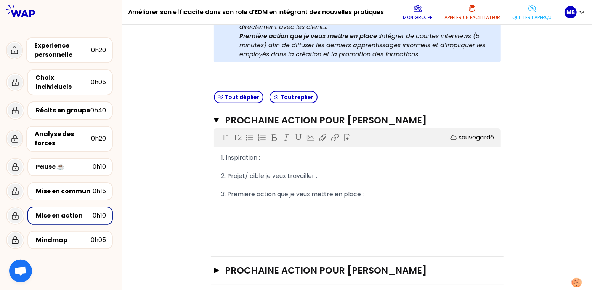
scroll to position [218, 0]
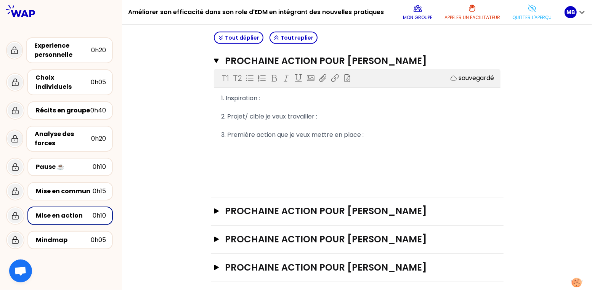
click at [277, 113] on span "2. Projet/ cible je veux travailler :" at bounding box center [269, 116] width 96 height 9
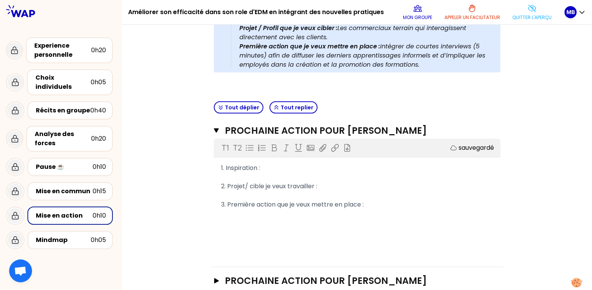
scroll to position [103, 0]
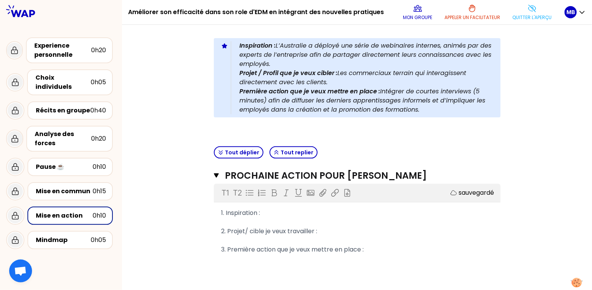
click at [265, 231] on span "2. Projet/ cible je veux travailler :" at bounding box center [269, 231] width 96 height 9
click at [533, 7] on icon at bounding box center [532, 8] width 9 height 9
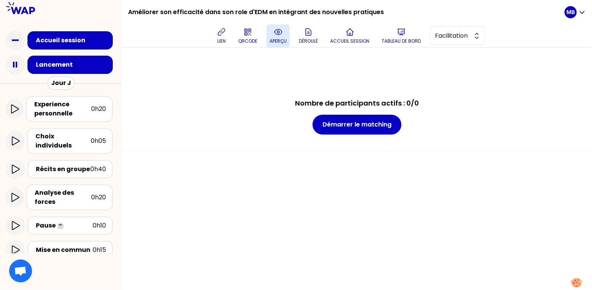
click at [280, 38] on p "aperçu" at bounding box center [277, 41] width 17 height 6
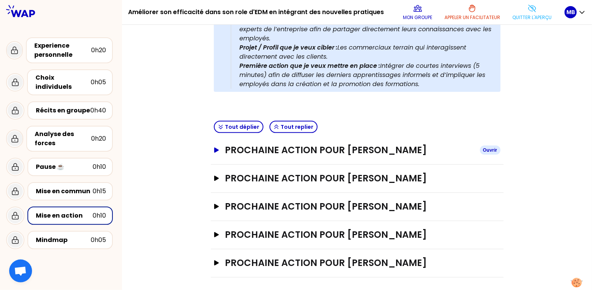
click at [272, 151] on h3 "Prochaine action pour [PERSON_NAME]" at bounding box center [349, 150] width 249 height 12
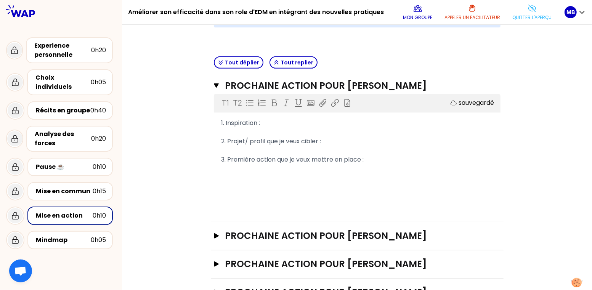
scroll to position [250, 0]
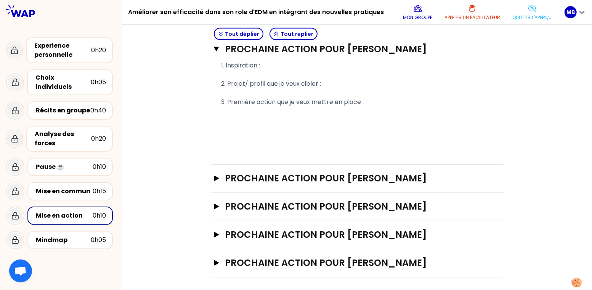
click at [265, 184] on div "Prochaine action pour [PERSON_NAME]" at bounding box center [357, 179] width 293 height 28
click at [265, 179] on h3 "Prochaine action pour [PERSON_NAME]" at bounding box center [349, 178] width 249 height 12
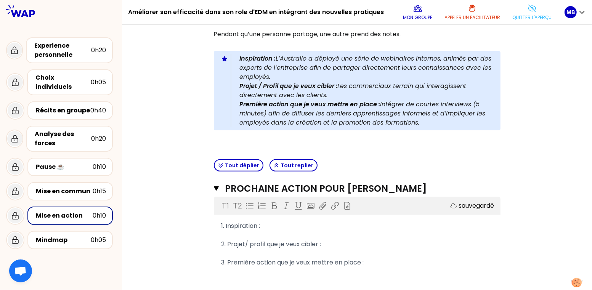
scroll to position [16, 0]
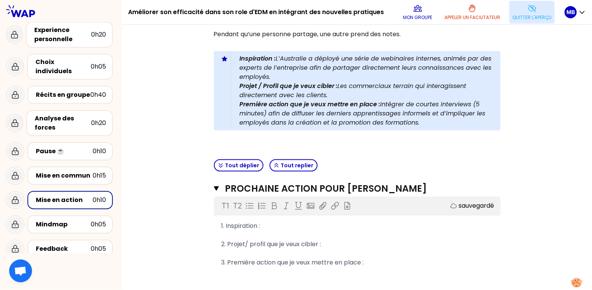
click at [537, 18] on p "Quitter l'aperçu" at bounding box center [531, 17] width 39 height 6
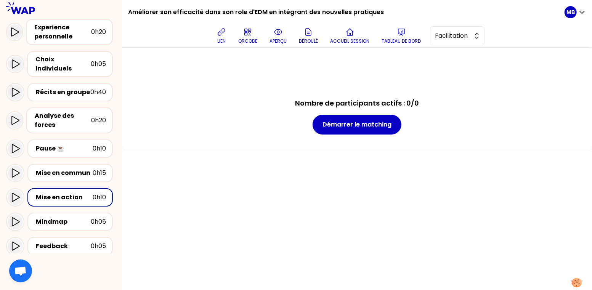
scroll to position [117, 0]
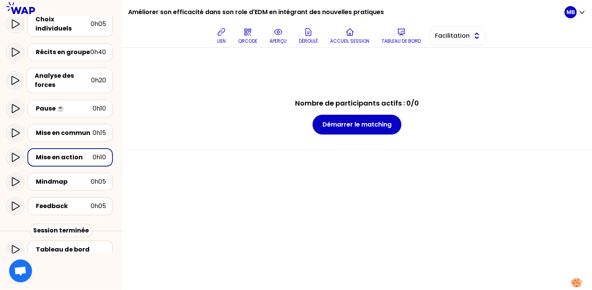
click at [467, 37] on span "Facilitation" at bounding box center [452, 35] width 34 height 9
click at [462, 52] on span "Conception" at bounding box center [462, 54] width 33 height 9
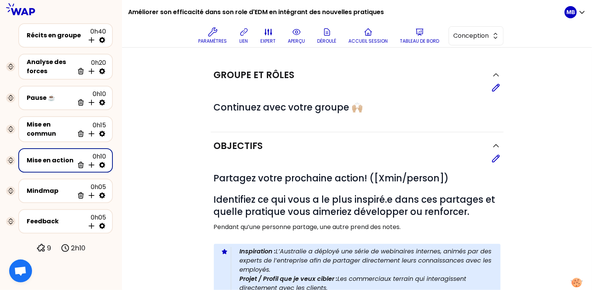
scroll to position [71, 0]
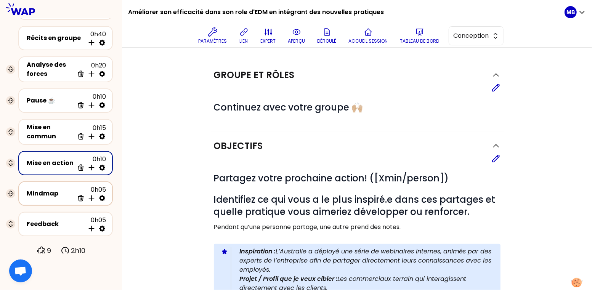
click at [103, 195] on icon at bounding box center [102, 198] width 8 height 8
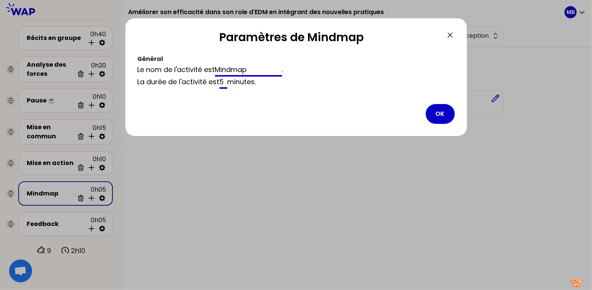
drag, startPoint x: 253, startPoint y: 72, endPoint x: 200, endPoint y: 70, distance: 53.4
click at [200, 70] on div "Le nom de l'activité est Mindmap ." at bounding box center [296, 70] width 317 height 12
type input "Synthèse"
click at [434, 112] on button "OK" at bounding box center [440, 114] width 29 height 20
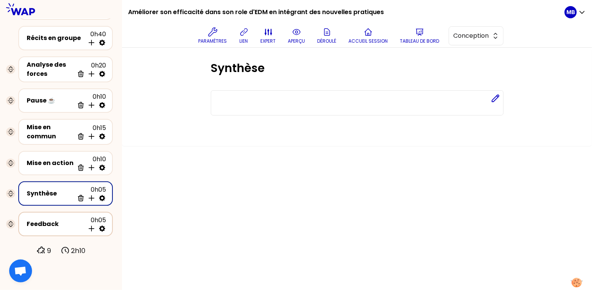
click at [51, 216] on div "Feedback 0h05 Insérer une activité en dessous" at bounding box center [65, 224] width 81 height 17
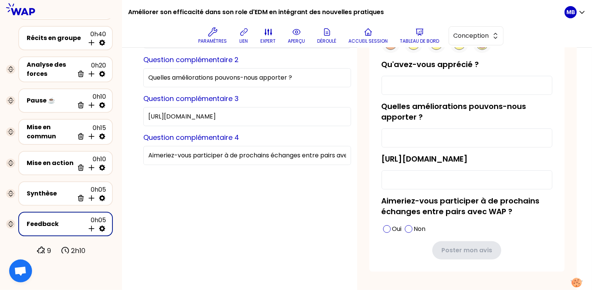
scroll to position [107, 0]
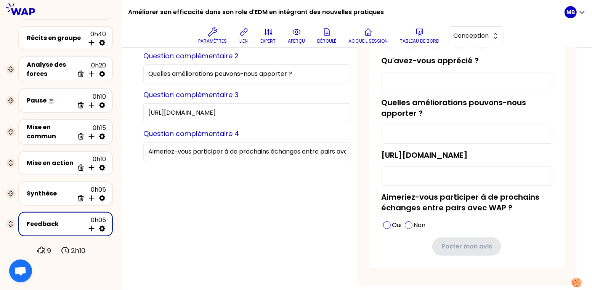
drag, startPoint x: 307, startPoint y: 109, endPoint x: 133, endPoint y: 109, distance: 174.6
click at [133, 109] on div "Aperçu de la conception Use setting Question principale La session était-elle u…" at bounding box center [357, 121] width 470 height 361
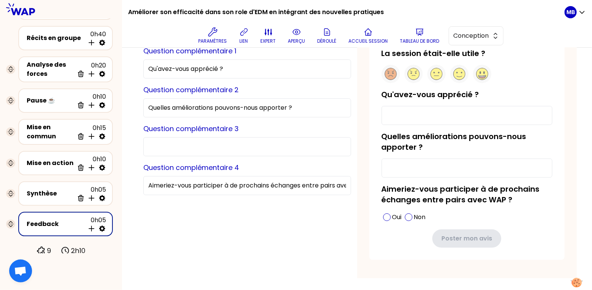
scroll to position [0, 0]
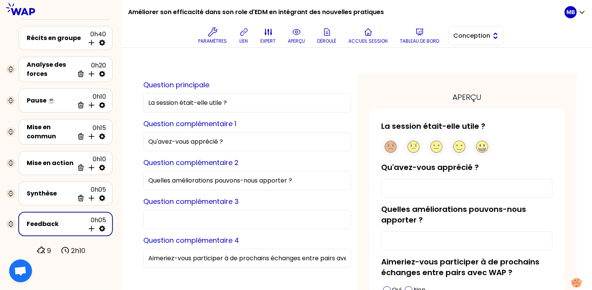
click at [457, 35] on span "Conception" at bounding box center [471, 35] width 34 height 9
click at [461, 64] on li "Facilitation" at bounding box center [476, 67] width 54 height 12
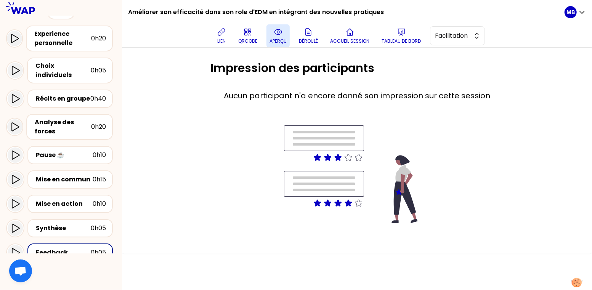
click at [279, 46] on button "aperçu" at bounding box center [277, 35] width 23 height 23
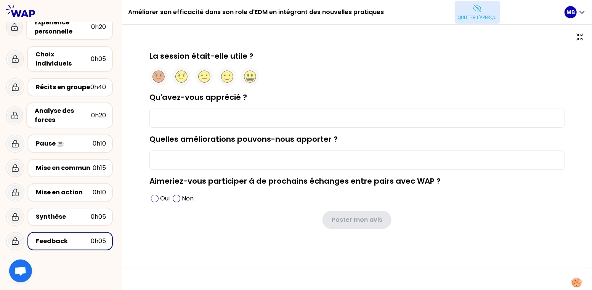
scroll to position [16, 0]
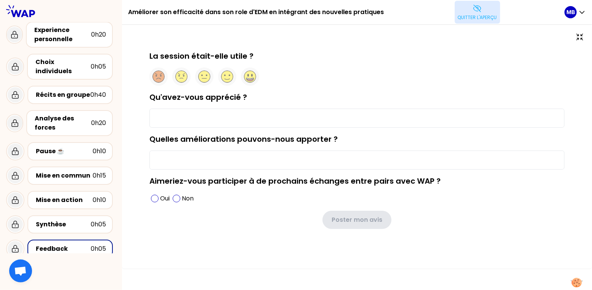
click at [463, 14] on p "Quitter l'aperçu" at bounding box center [477, 17] width 39 height 6
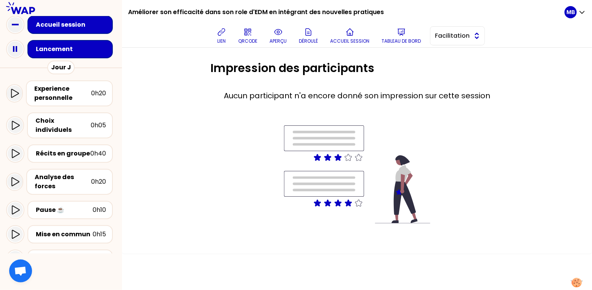
click at [465, 37] on span "Facilitation" at bounding box center [452, 35] width 34 height 9
click at [462, 52] on span "Conception" at bounding box center [462, 54] width 33 height 9
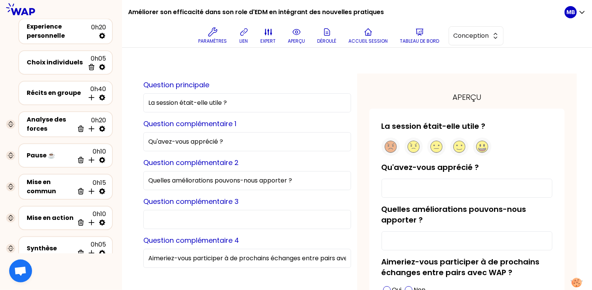
scroll to position [75, 0]
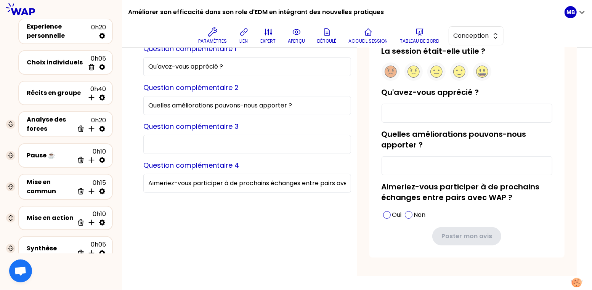
click at [179, 146] on input "Question complémentaire 3" at bounding box center [247, 144] width 208 height 19
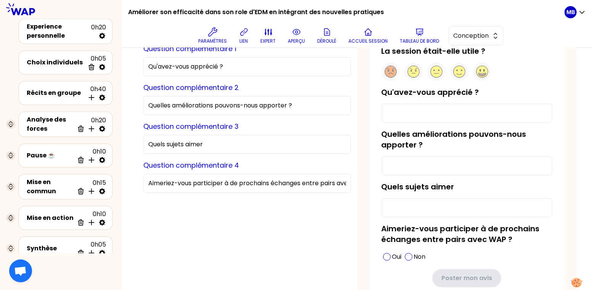
type input "Quels sujets aimer"
drag, startPoint x: 237, startPoint y: 148, endPoint x: 90, endPoint y: 147, distance: 146.4
click at [90, 147] on div "Améliorer son efficacité dans son role d'EDM en intégrant des nouvelles pratiqu…" at bounding box center [296, 145] width 592 height 290
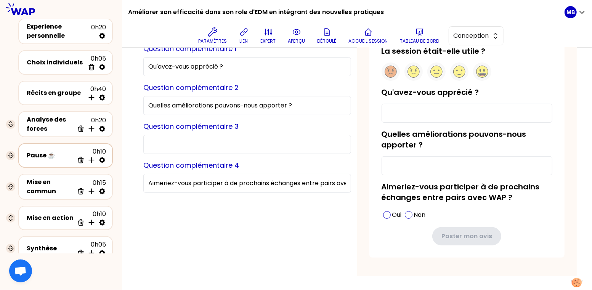
paste input "Quels sont les 3 sujets que vous aimeriez partager avec vos pairs ?"
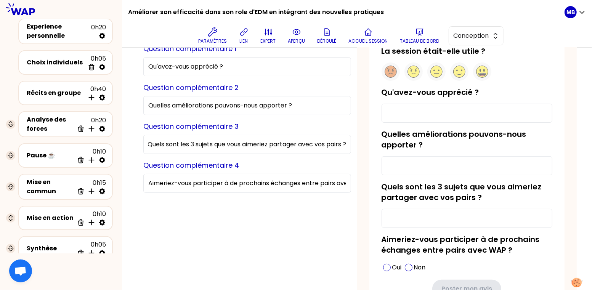
click at [180, 140] on input "Quels sont les 3 sujets que vous aimeriez partager avec vos pairs ?" at bounding box center [247, 144] width 208 height 19
drag, startPoint x: 207, startPoint y: 144, endPoint x: 122, endPoint y: 137, distance: 85.3
click at [122, 137] on div "Aperçu de la conception Use setting Question principale La session était-elle u…" at bounding box center [357, 158] width 470 height 371
drag, startPoint x: 247, startPoint y: 143, endPoint x: 216, endPoint y: 143, distance: 30.5
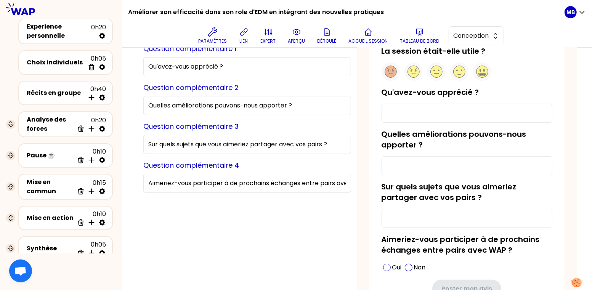
click at [216, 143] on input "Sur quels sujets que vous aimeriez partager avec vos pairs ?" at bounding box center [247, 144] width 208 height 19
click at [244, 142] on input "Sur quels sujets [PERSON_NAME] partager avec vos pairs ?" at bounding box center [247, 144] width 208 height 19
click at [242, 145] on input "Sur quels sujets [PERSON_NAME] partager avec vos pairs ?" at bounding box center [247, 144] width 208 height 19
click at [178, 146] on input "Sur quels sujets aimeriez-vous partager avec vos pairs ?" at bounding box center [247, 144] width 208 height 19
type input "Sur quels sujets aimeriez-vous partager avec vos pairs ?"
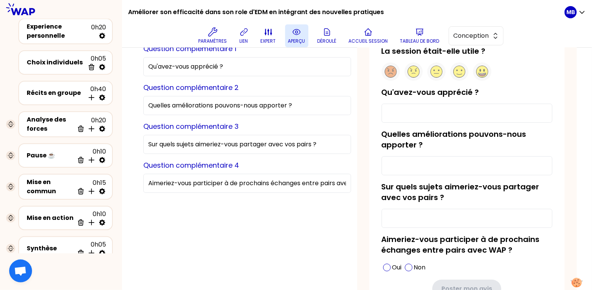
click at [285, 32] on button "aperçu" at bounding box center [296, 35] width 23 height 23
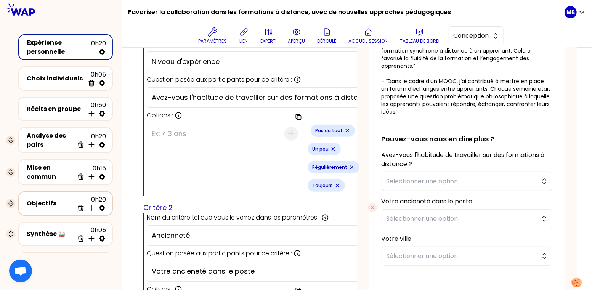
scroll to position [65, 0]
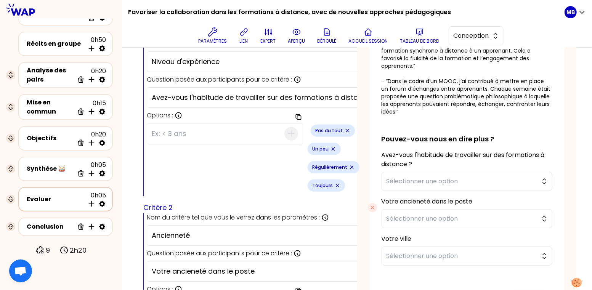
click at [58, 196] on div "Evaluer" at bounding box center [56, 199] width 58 height 9
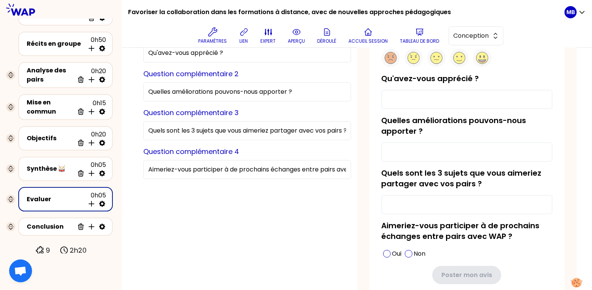
scroll to position [86, 0]
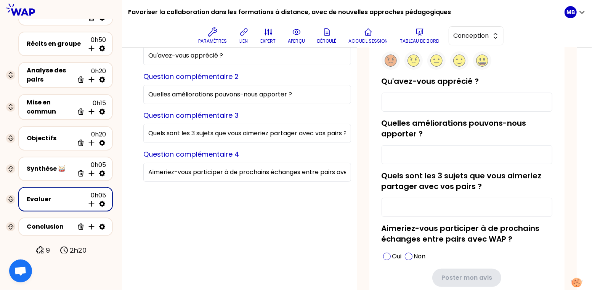
click at [227, 130] on input "Quels sont les 3 sujets que vous aimeriez partager avec vos pairs ?" at bounding box center [247, 133] width 208 height 19
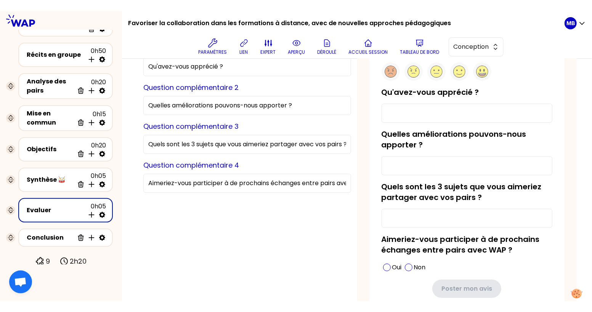
scroll to position [0, 0]
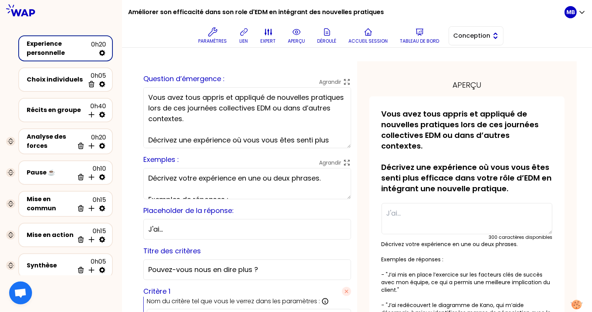
click at [460, 39] on span "Conception" at bounding box center [471, 35] width 34 height 9
click at [459, 64] on li "Facilitation" at bounding box center [476, 67] width 54 height 12
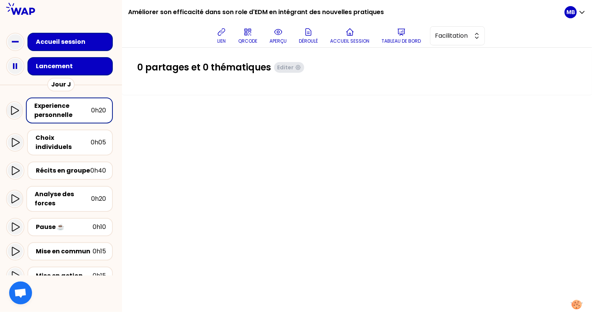
click at [56, 111] on div "Experience personnelle" at bounding box center [62, 110] width 57 height 18
click at [280, 38] on p "aperçu" at bounding box center [277, 41] width 17 height 6
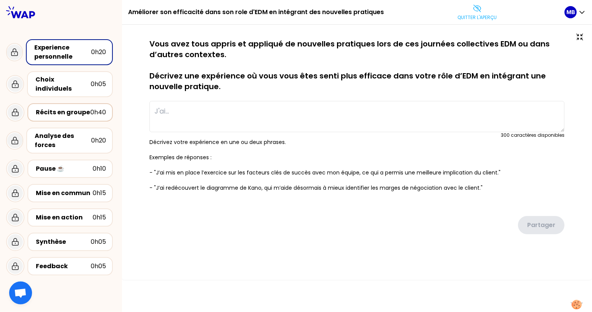
click at [70, 108] on div "Récits en groupe" at bounding box center [63, 112] width 55 height 9
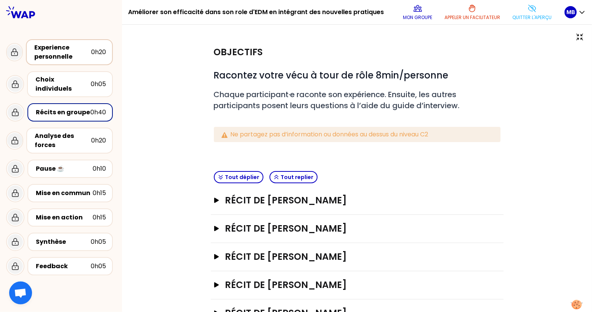
click at [67, 53] on div "Experience personnelle" at bounding box center [62, 52] width 57 height 18
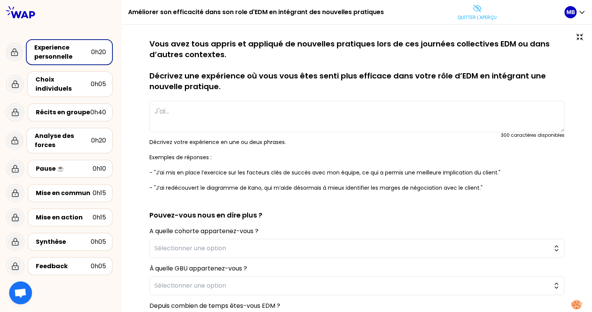
scroll to position [107, 0]
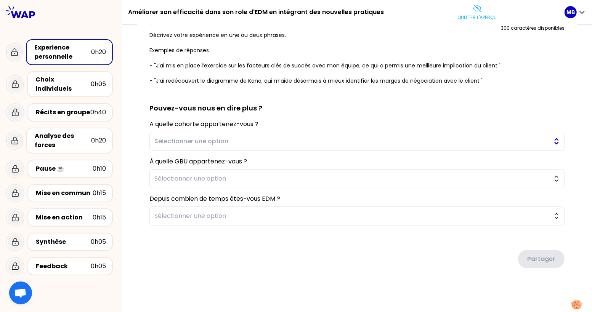
click at [188, 143] on span "Sélectionner une option" at bounding box center [351, 141] width 395 height 9
click at [132, 154] on div "sauvegardé Vous avez tous appris et appliqué de nouvelles pratiques lors de ces…" at bounding box center [357, 116] width 470 height 396
click at [475, 13] on button "Quitter l'aperçu" at bounding box center [477, 12] width 45 height 23
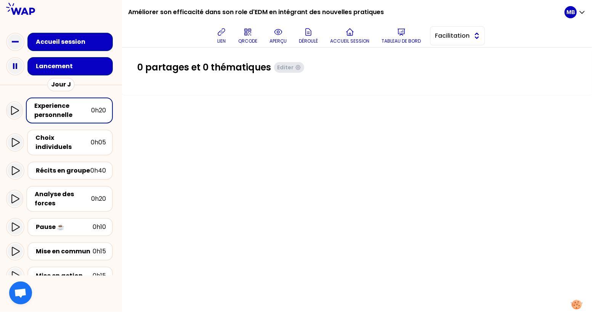
click at [449, 34] on span "Facilitation" at bounding box center [452, 35] width 34 height 9
click at [446, 53] on span "Conception" at bounding box center [462, 54] width 33 height 9
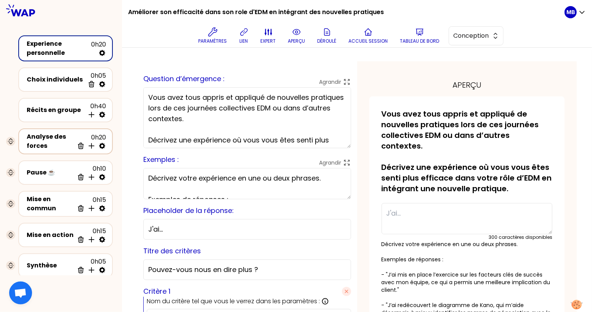
click at [103, 144] on icon at bounding box center [102, 146] width 6 height 6
select select "same_as"
select select "false"
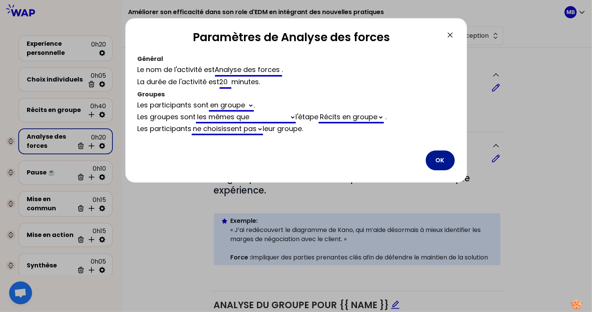
click at [431, 162] on button "OK" at bounding box center [440, 161] width 29 height 20
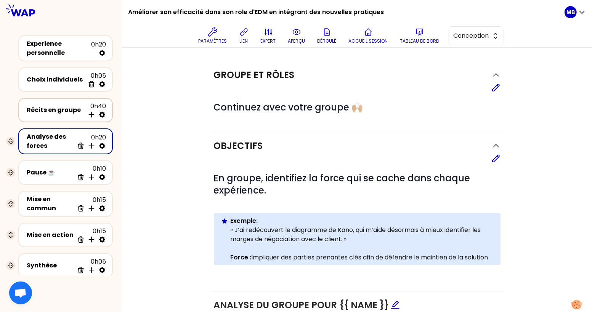
click at [102, 115] on icon at bounding box center [102, 115] width 8 height 8
select select "4"
select select "all"
select select "false"
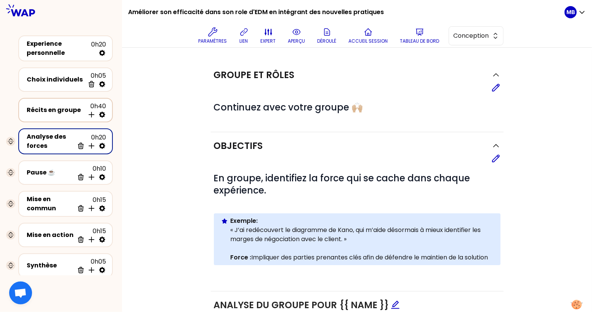
select select "Each"
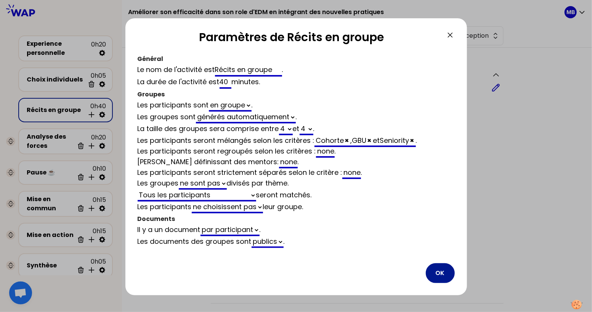
click at [438, 265] on button "OK" at bounding box center [440, 273] width 29 height 20
